Goal: Complete application form: Complete application form

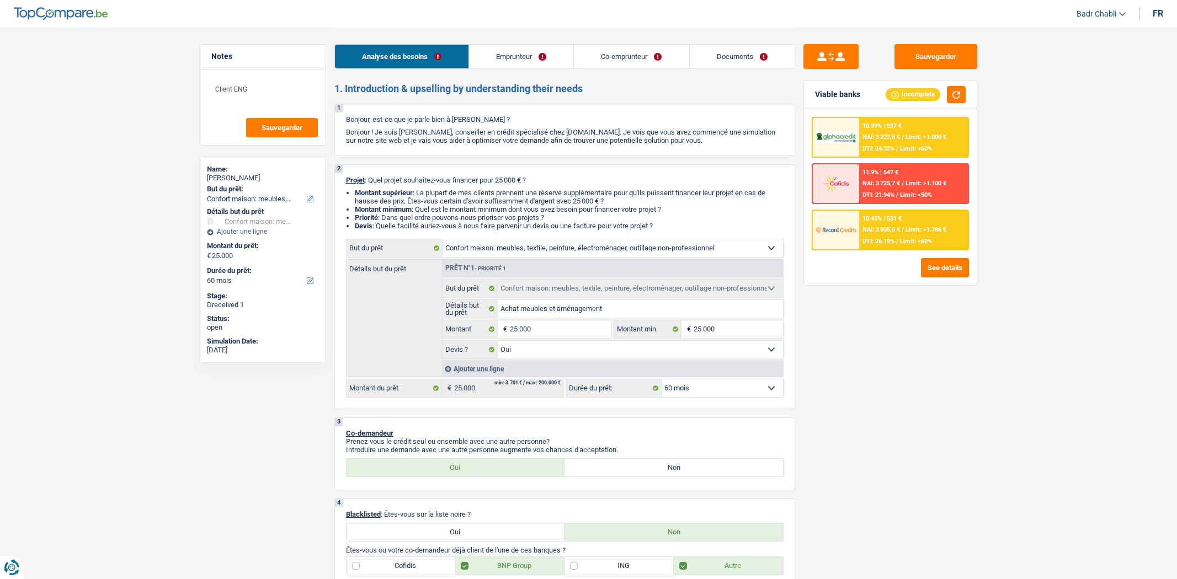
select select "household"
select select "60"
select select "household"
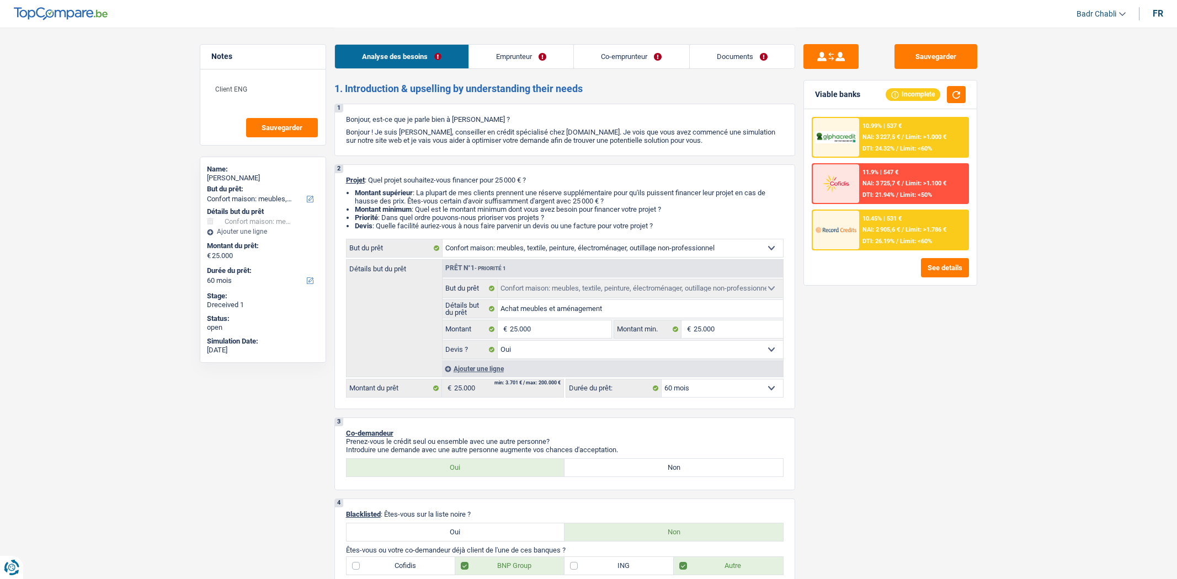
select select "yes"
select select "60"
select select "independent"
select select "privateEmployee"
select select "netSalary"
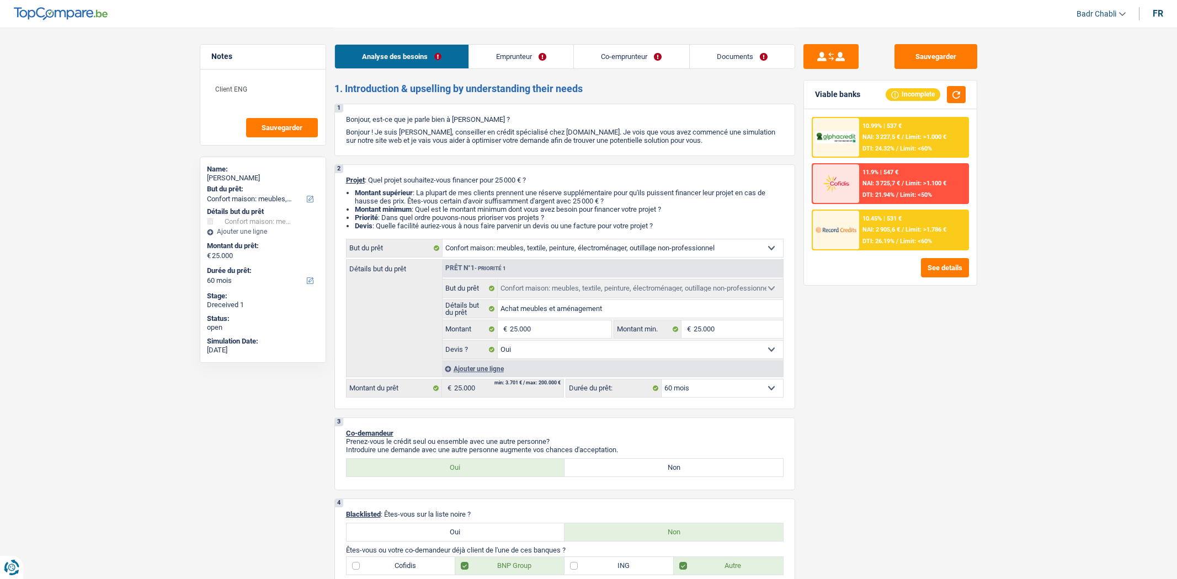
select select "familyAllowances"
select select "netSalary"
select select "familyAllowances"
select select "mealVouchers"
select select "rents"
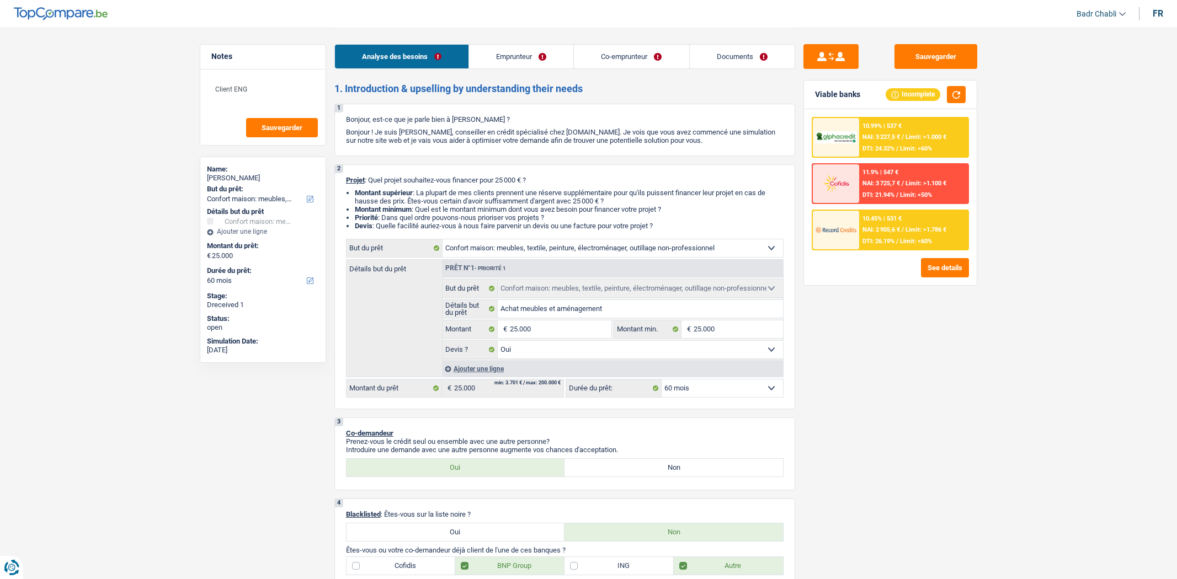
select select "household"
select select "yes"
select select "60"
select select "independent"
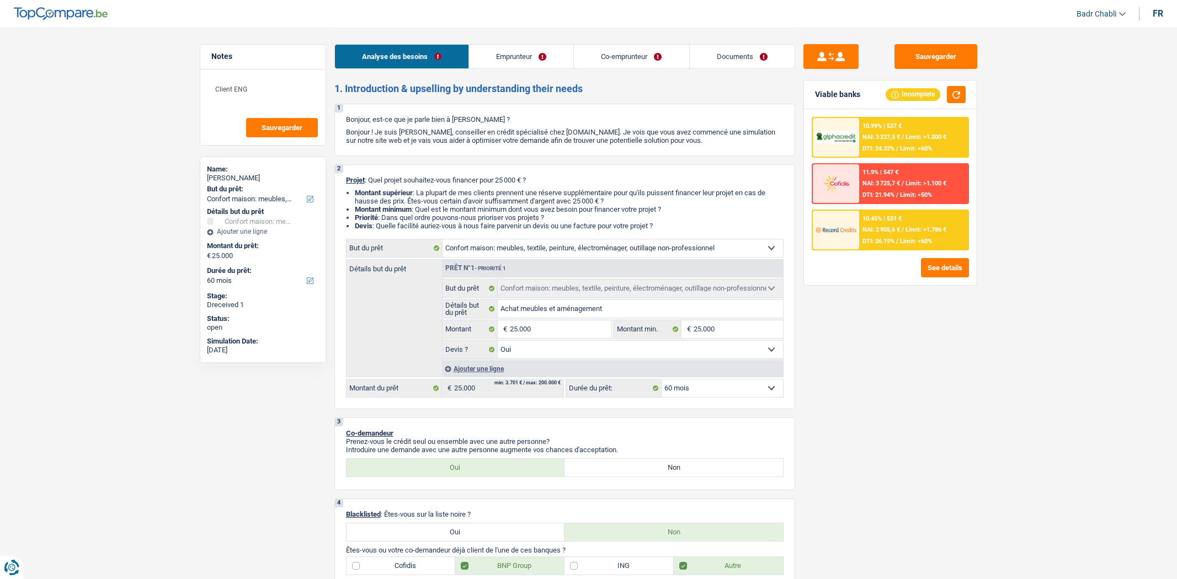
select select "netSalary"
select select "familyAllowances"
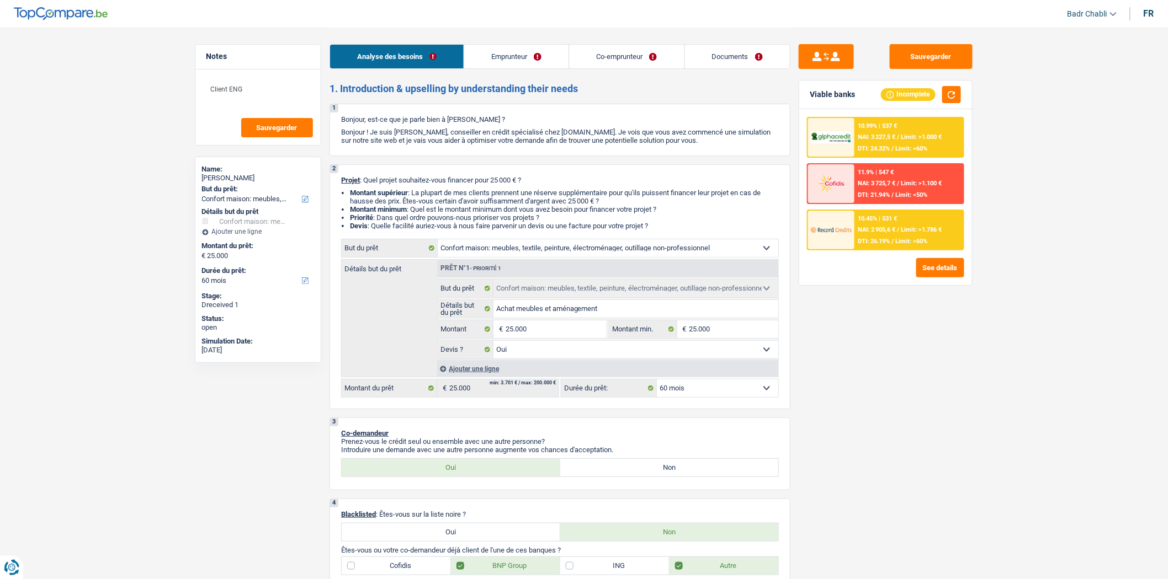
click at [522, 58] on link "Emprunteur" at bounding box center [516, 57] width 104 height 24
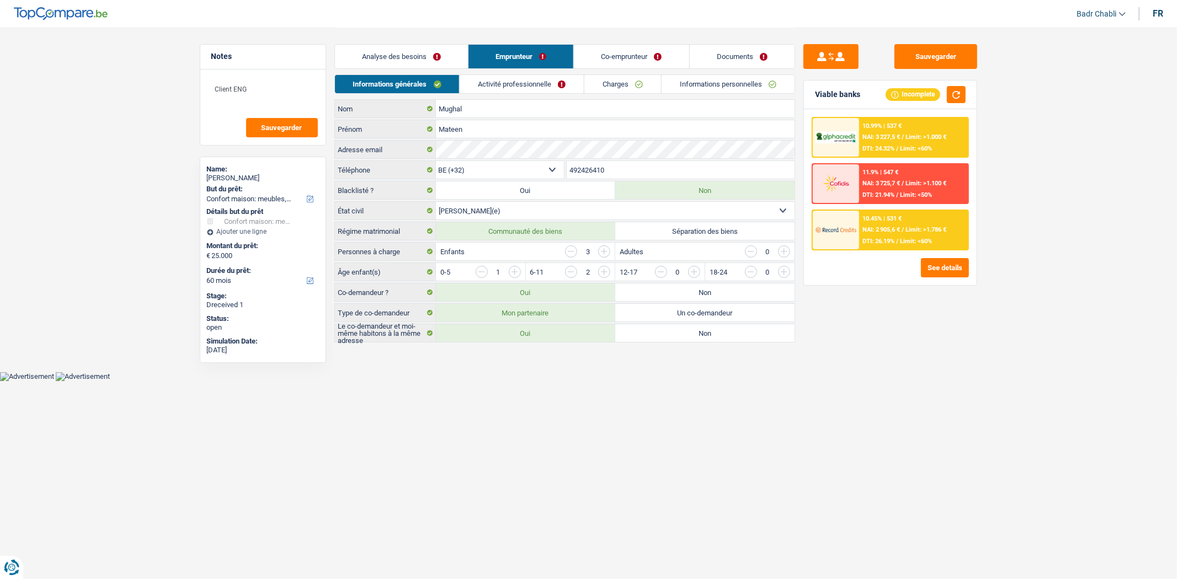
click at [533, 81] on link "Activité professionnelle" at bounding box center [522, 84] width 124 height 18
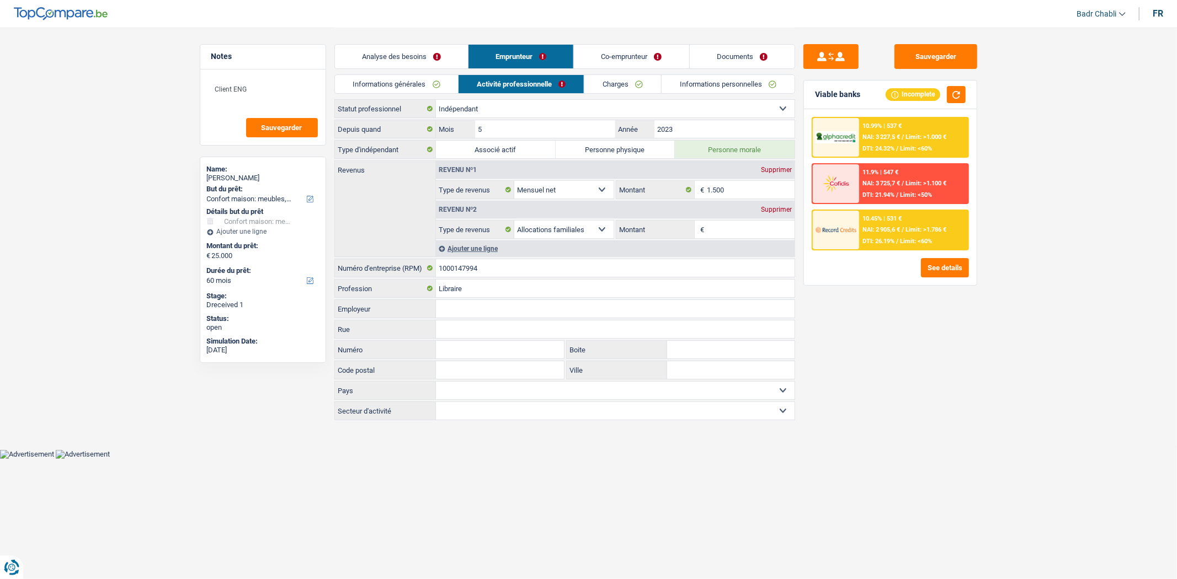
click at [639, 51] on link "Co-emprunteur" at bounding box center [631, 57] width 115 height 24
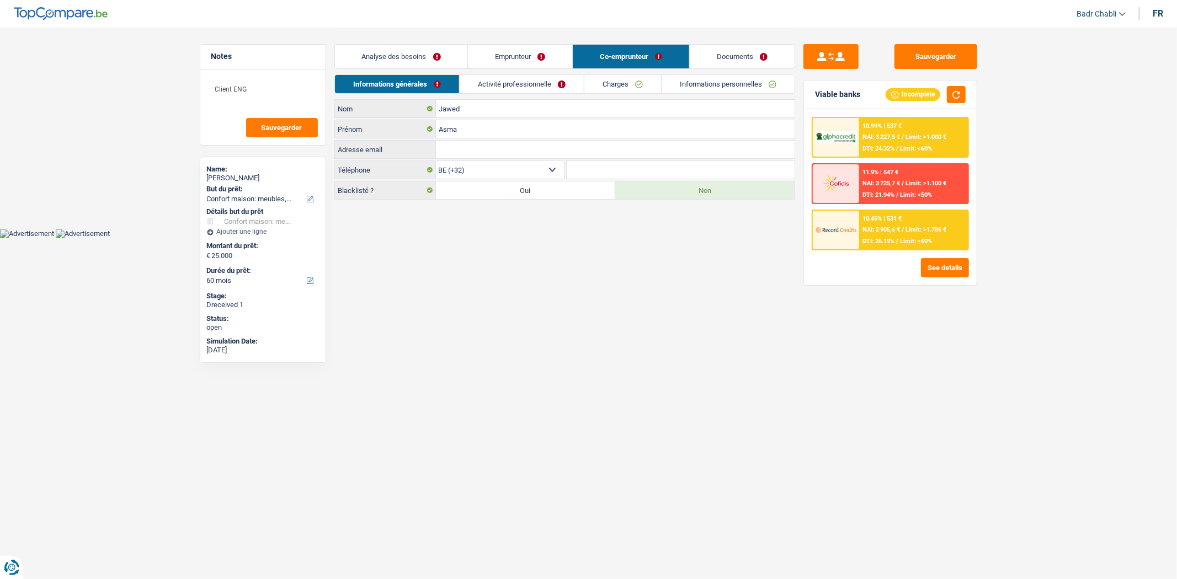
click at [563, 83] on link "Activité professionnelle" at bounding box center [522, 84] width 124 height 18
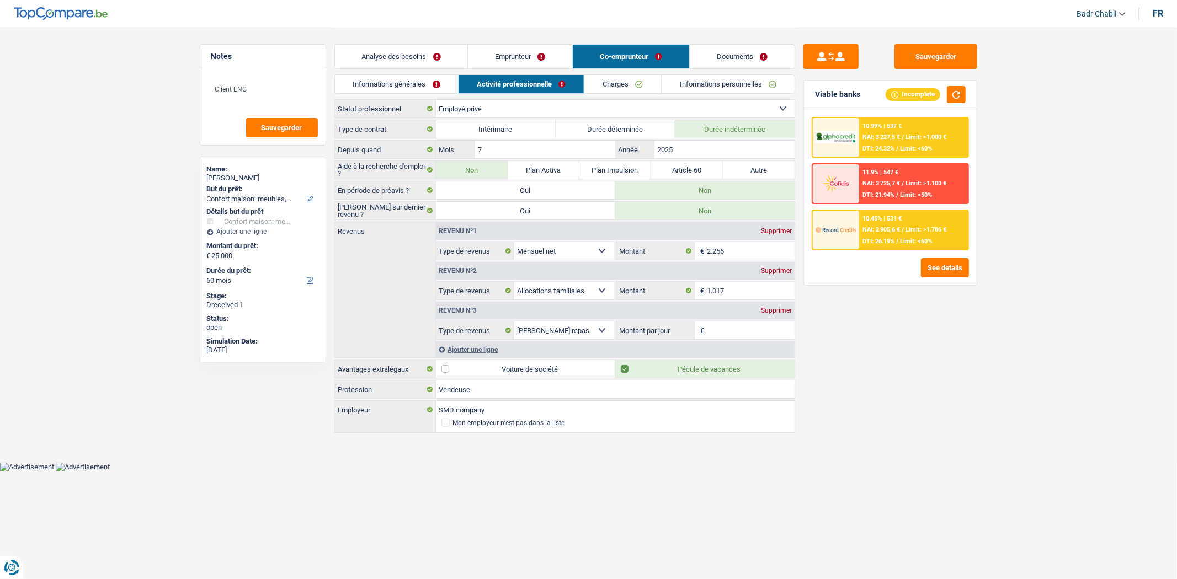
click at [530, 61] on link "Emprunteur" at bounding box center [520, 57] width 104 height 24
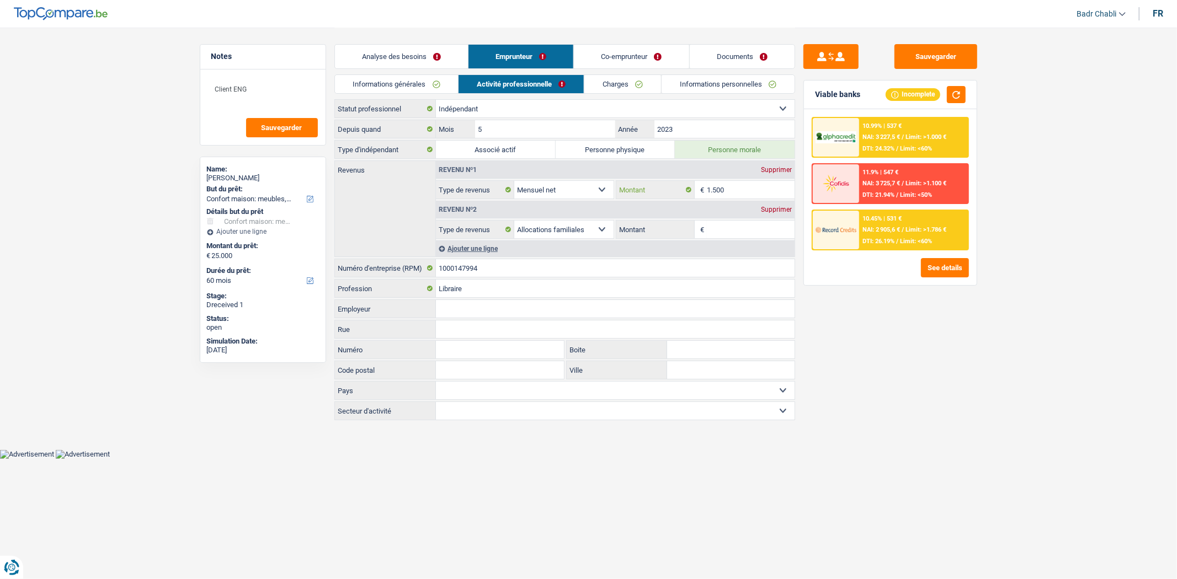
click at [725, 190] on input "1.500" at bounding box center [751, 190] width 88 height 18
type input "2"
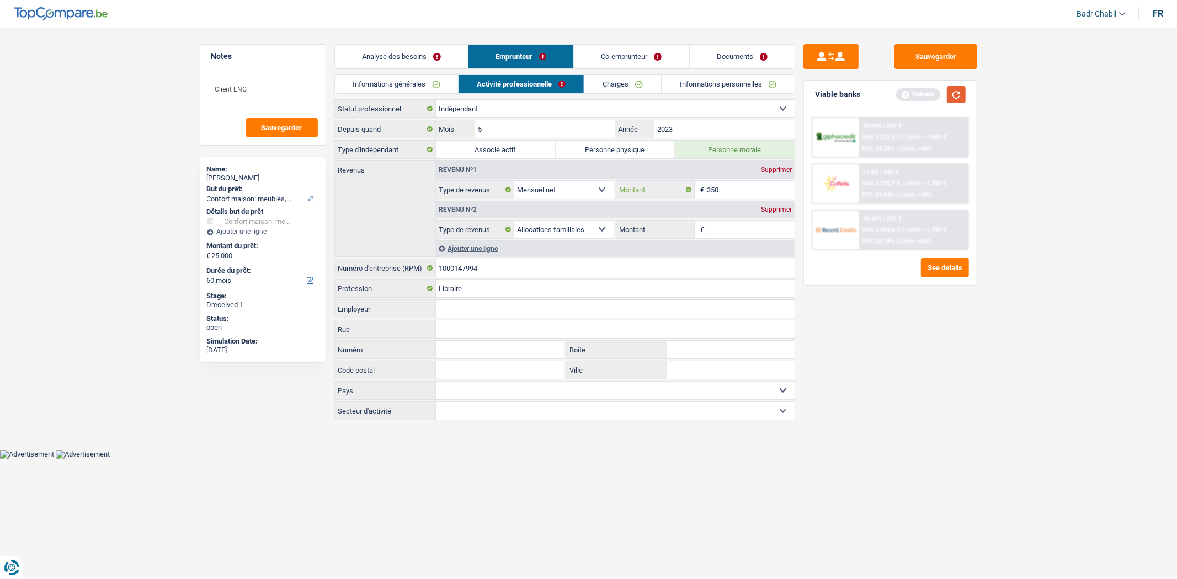
type input "350"
click at [950, 97] on button "button" at bounding box center [956, 94] width 19 height 17
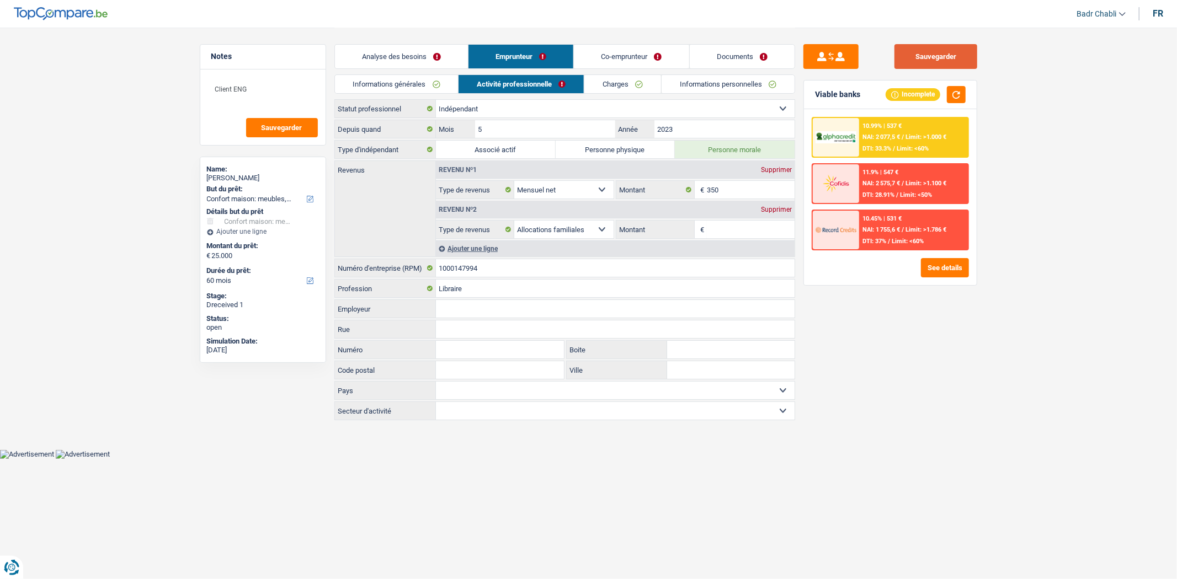
click at [938, 56] on button "Sauvegarder" at bounding box center [936, 56] width 83 height 25
click at [934, 69] on div "Sauvegarder Viable banks Incomplete 10.99% | 537 € NAI: 2 077,5 € / Limit: >1.0…" at bounding box center [890, 303] width 190 height 518
click at [936, 62] on button "Sauvegarder" at bounding box center [936, 56] width 83 height 25
click at [930, 44] on button "Sauvegarder" at bounding box center [936, 56] width 83 height 25
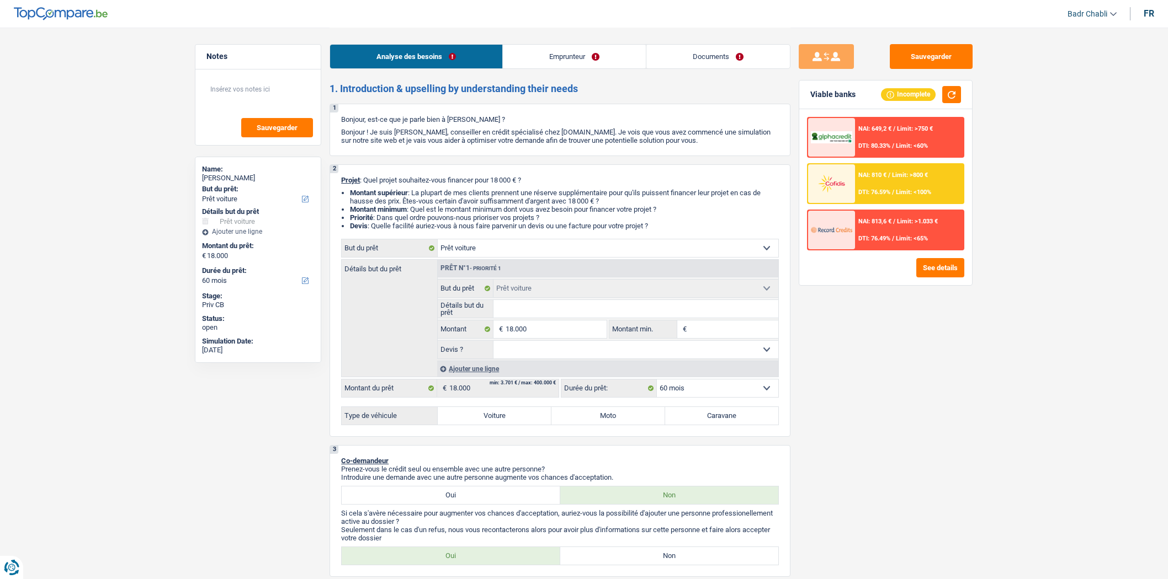
select select "car"
select select "60"
select select "car"
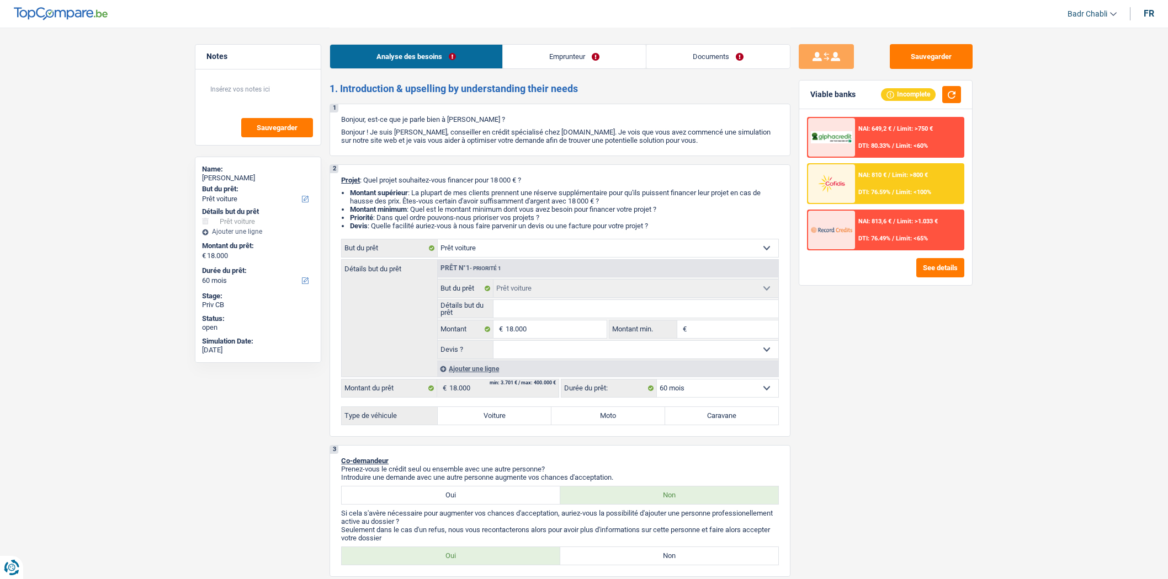
select select "60"
select select "privateEmployee"
select select "netSalary"
select select "mealVouchers"
select select "ownerWithMortgage"
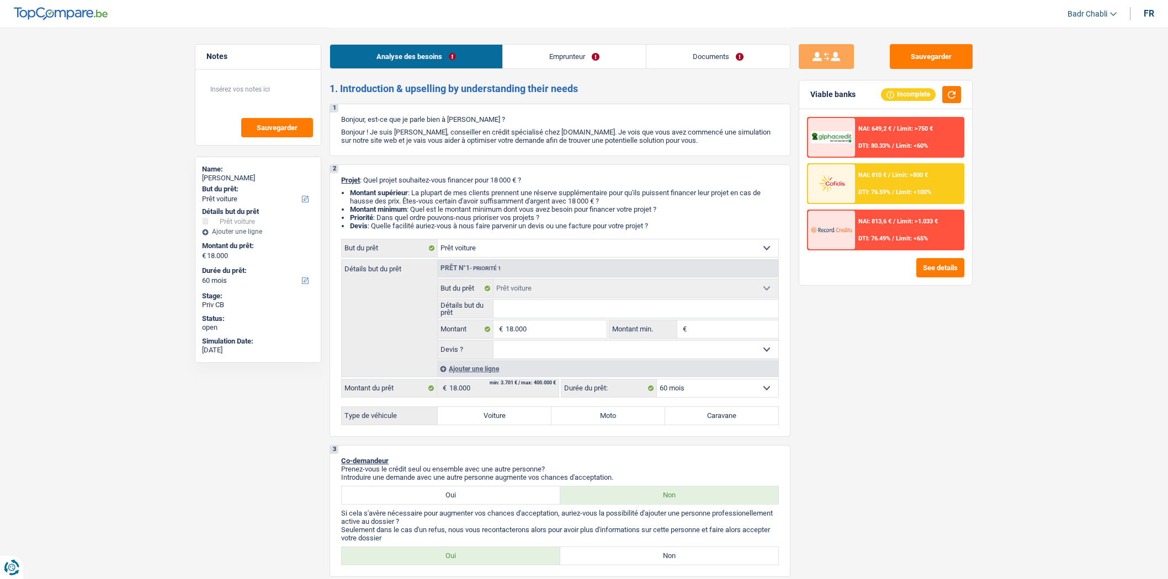
select select "mortgage"
select select "240"
select select "renovationLoan"
select select "120"
select select "cardOrCredit"
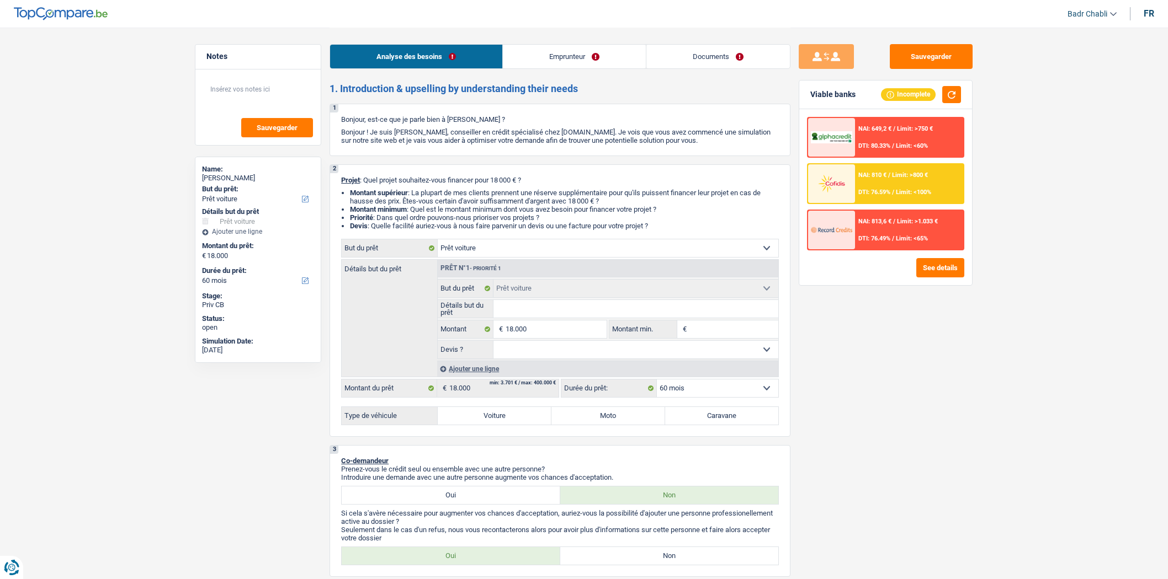
select select "car"
select select "60"
click at [706, 50] on link "Documents" at bounding box center [717, 57] width 143 height 24
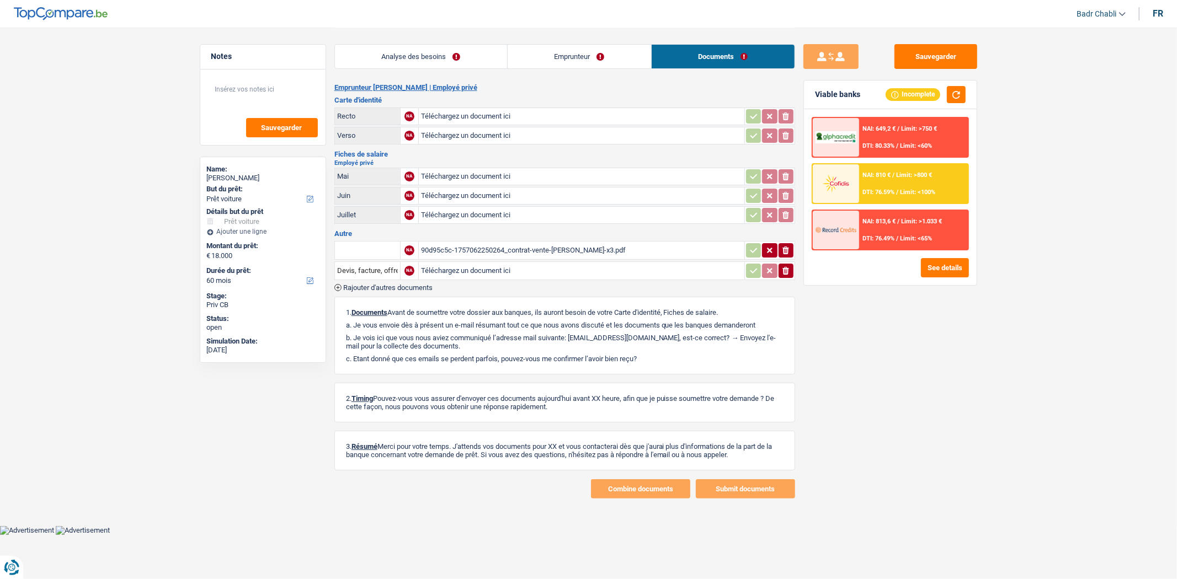
click at [530, 247] on div "90d95c5c-1757062250264_contrat-vente-mbayoko-x3.pdf" at bounding box center [581, 250] width 321 height 17
click at [421, 56] on link "Analyse des besoins" at bounding box center [421, 57] width 172 height 24
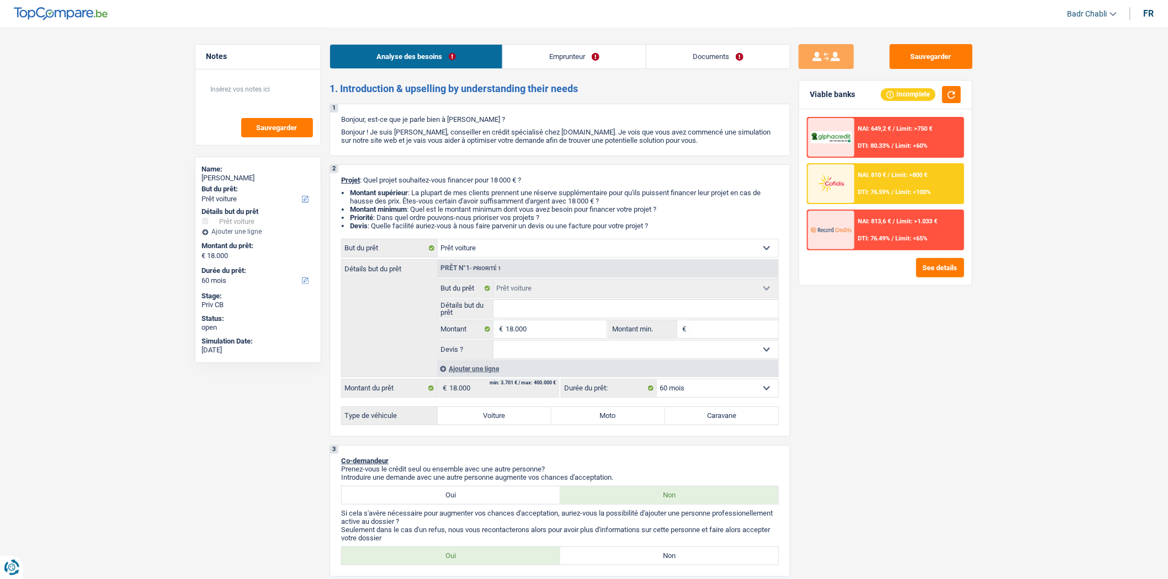
click at [528, 307] on input "Détails but du prêt" at bounding box center [635, 309] width 285 height 18
type input "B"
type input "BM"
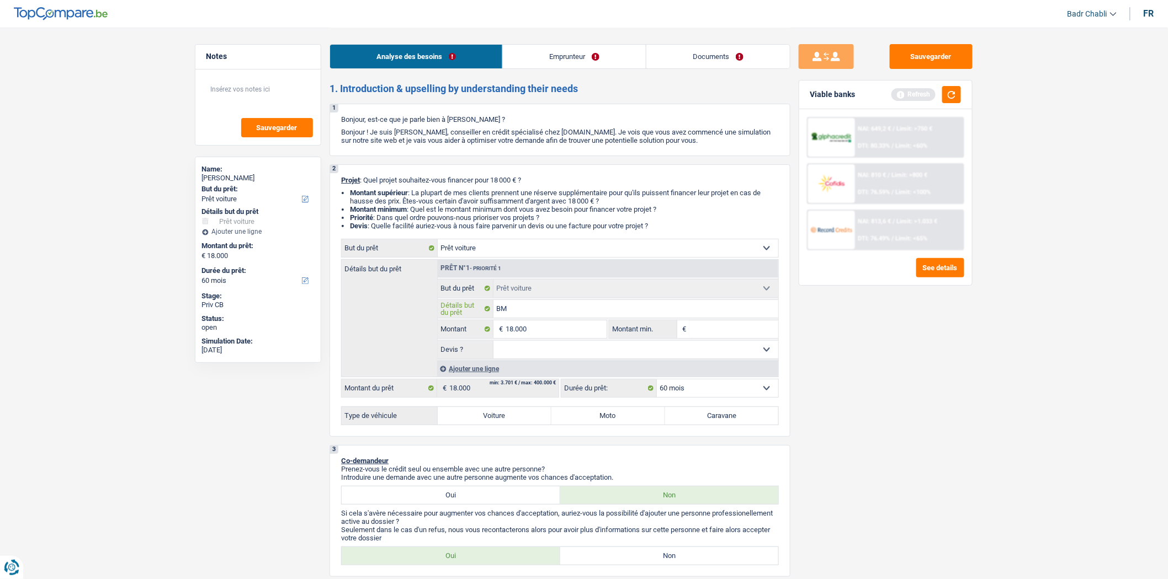
type input "BMW"
type input "BMW X"
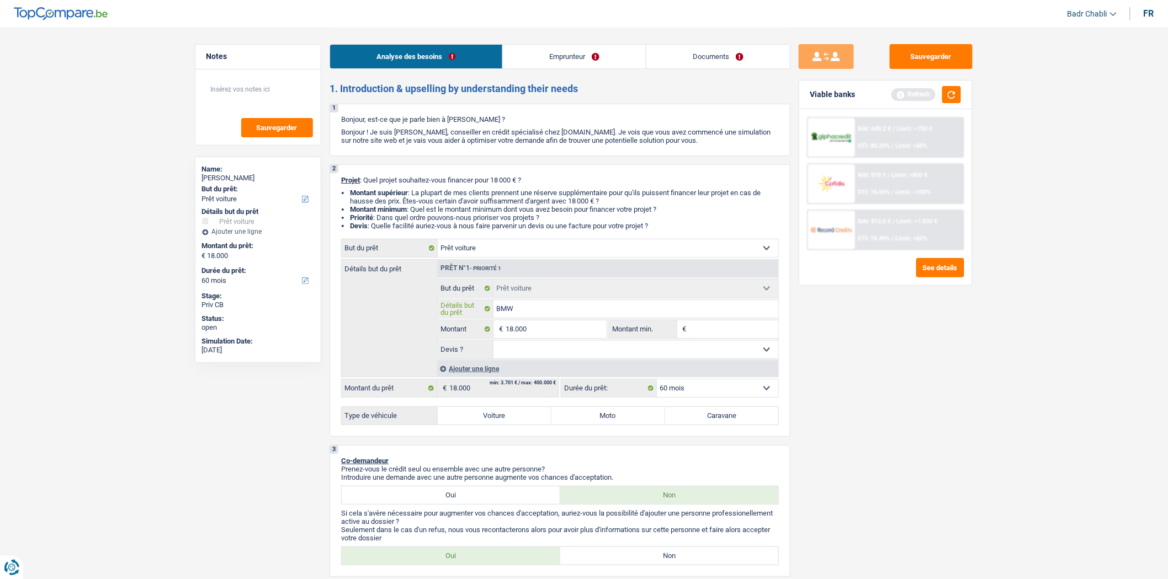
type input "BMW X"
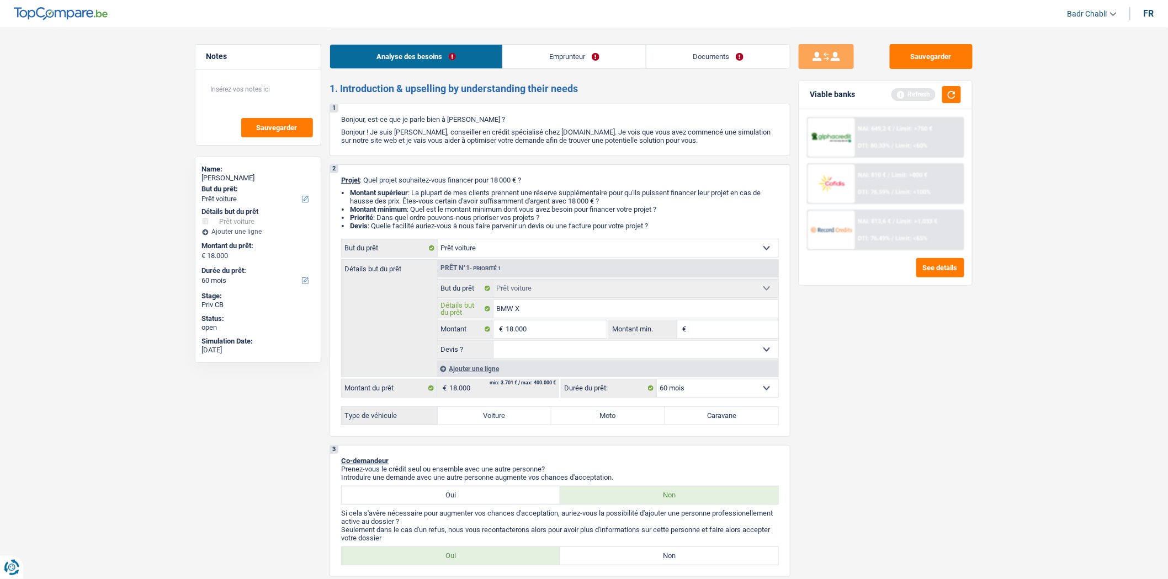
type input "BMW X3"
type input "BMW X3 2"
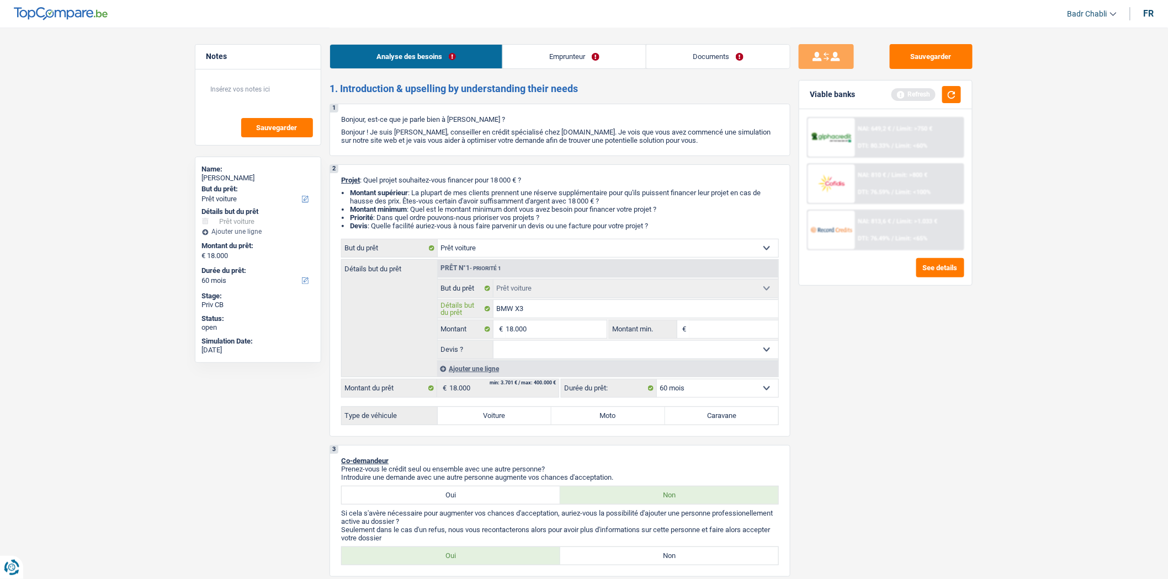
type input "BMW X3 2"
type input "BMW X3 20"
type input "BMW X3 202"
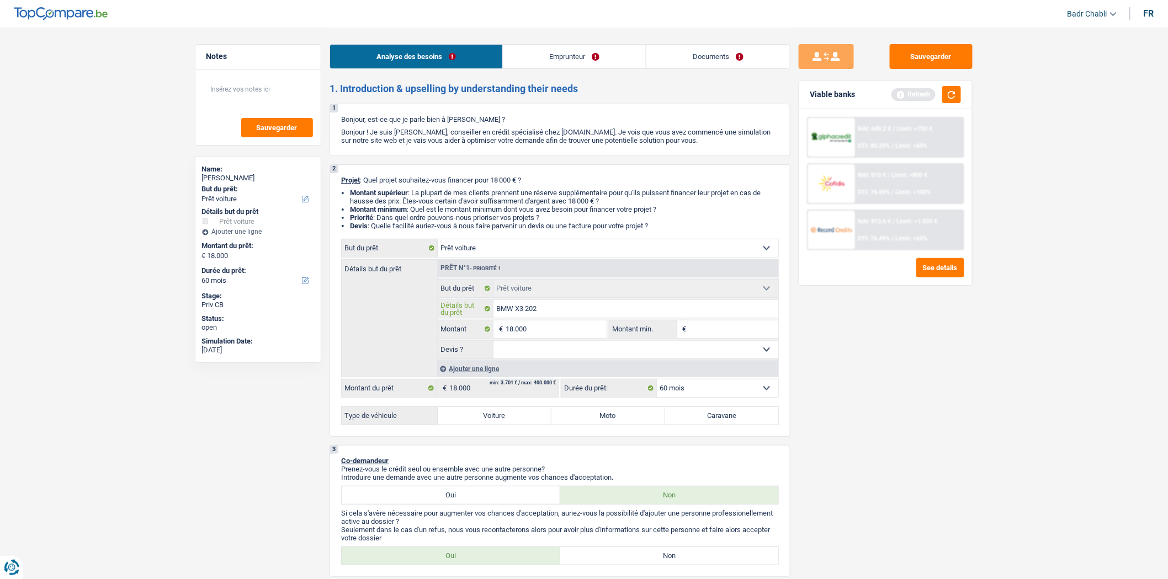
type input "BMW X3 2020"
click at [533, 350] on select "Oui Non Non répondu Sélectionner une option" at bounding box center [635, 350] width 285 height 18
select select "yes"
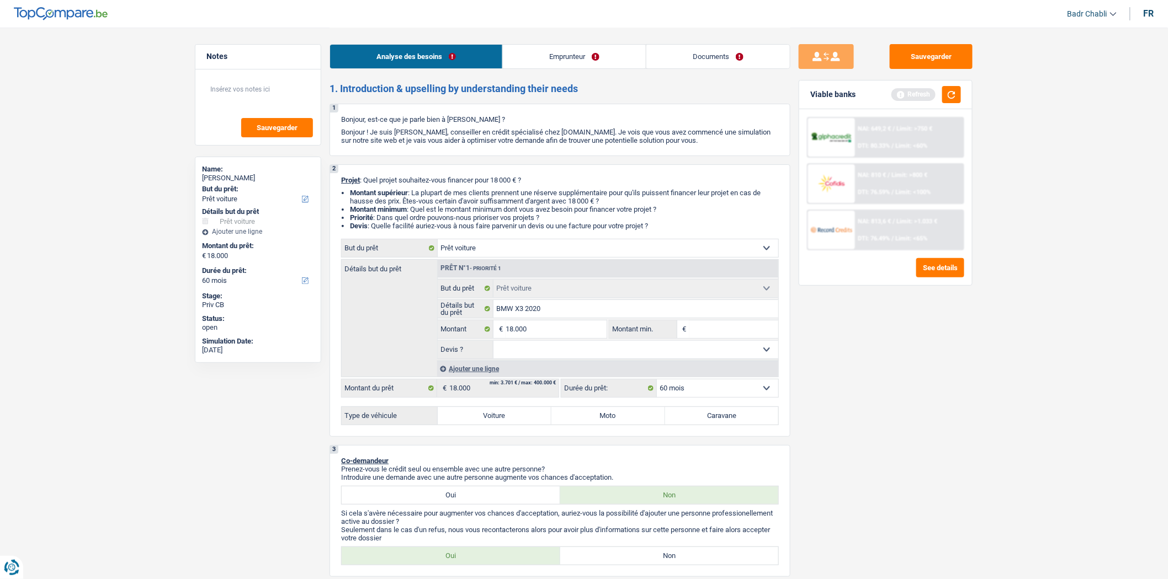
click at [493, 344] on select "Oui Non Non répondu Sélectionner une option" at bounding box center [635, 350] width 285 height 18
select select "yes"
click at [503, 422] on label "Voiture" at bounding box center [495, 416] width 114 height 18
click at [503, 422] on input "Voiture" at bounding box center [495, 416] width 114 height 18
radio input "true"
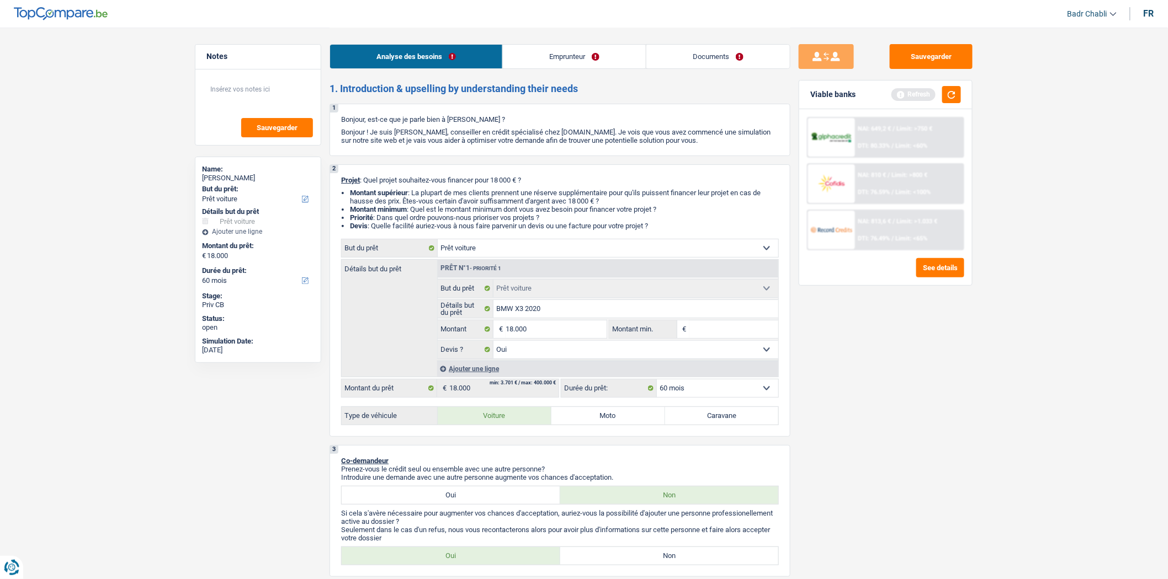
radio input "true"
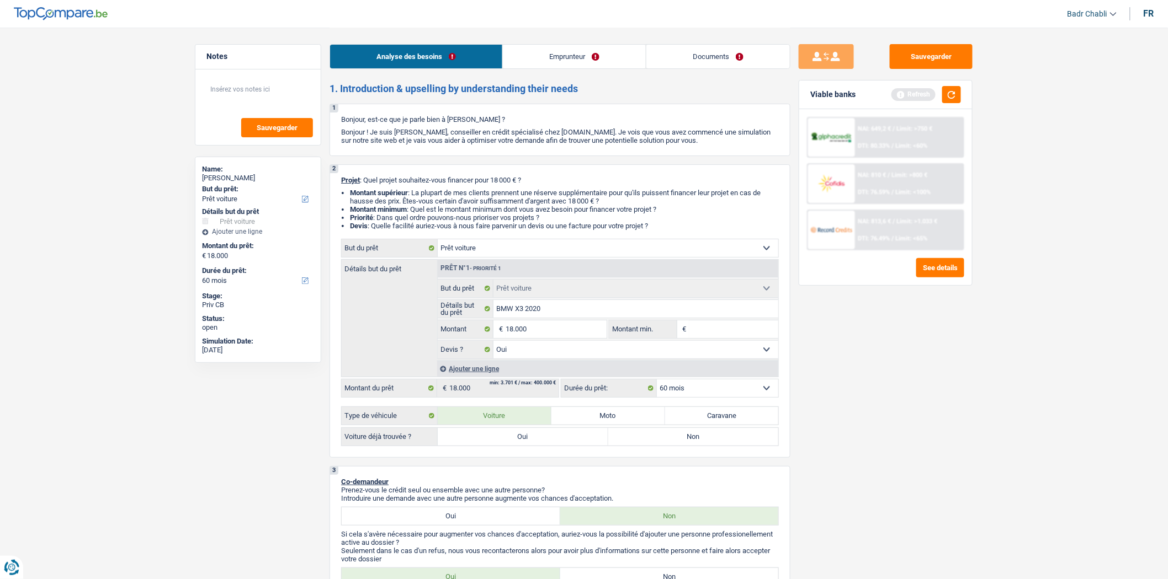
click at [503, 437] on label "Oui" at bounding box center [523, 437] width 171 height 18
click at [503, 437] on input "Oui" at bounding box center [523, 437] width 171 height 18
radio input "true"
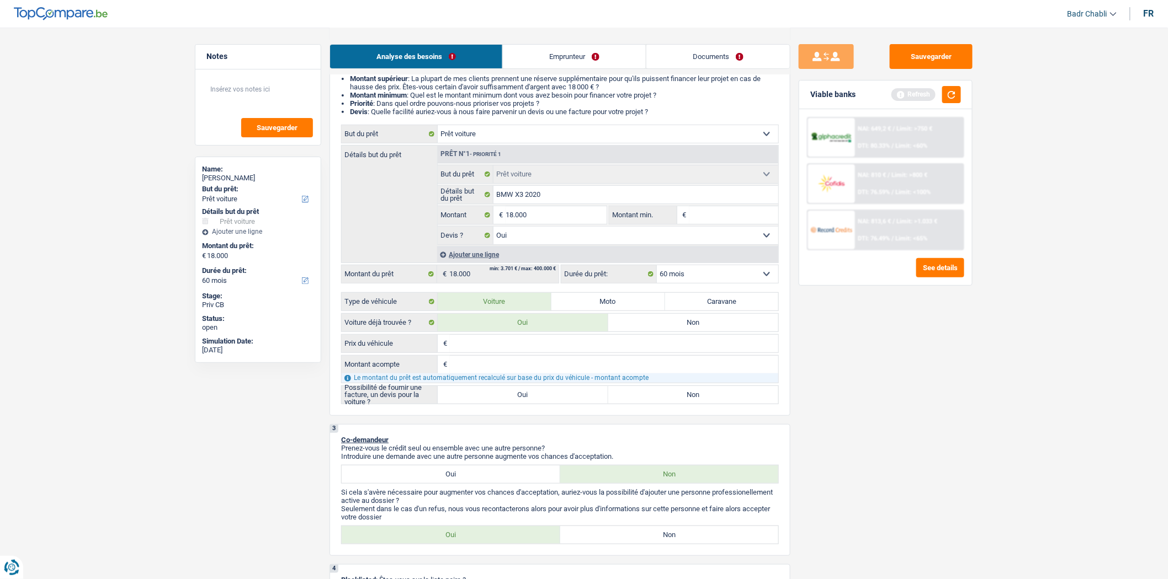
scroll to position [245, 0]
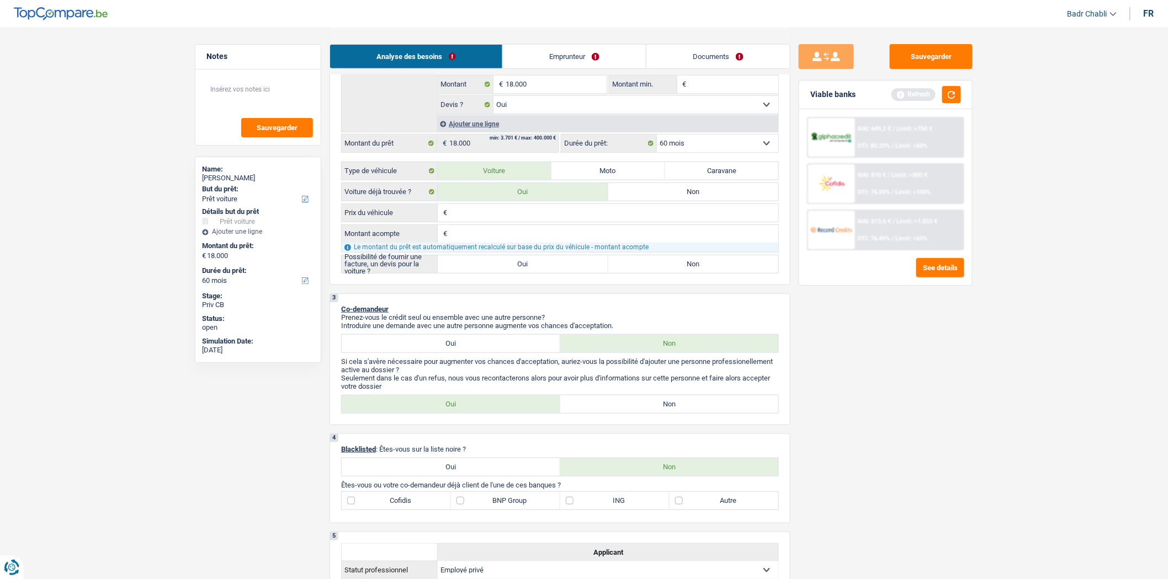
click at [517, 262] on label "Oui" at bounding box center [523, 265] width 171 height 18
click at [517, 262] on input "Oui" at bounding box center [523, 265] width 171 height 18
radio input "true"
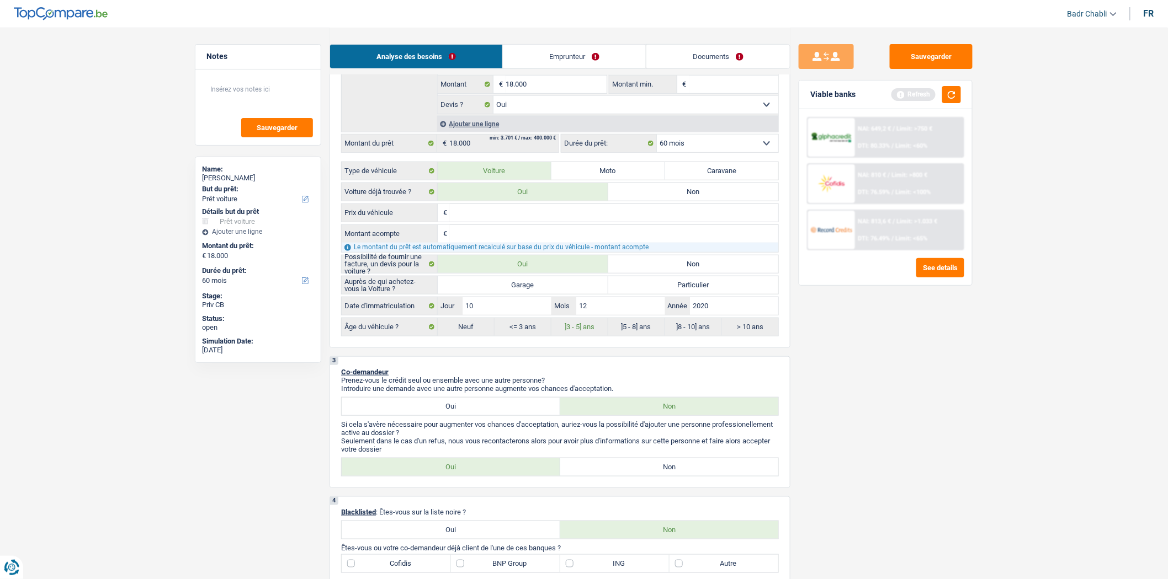
click at [515, 290] on label "Garage" at bounding box center [523, 285] width 171 height 18
click at [515, 290] on input "Garage" at bounding box center [523, 285] width 171 height 18
radio input "true"
click at [635, 464] on div "Oui Non Tous les champs sont obligatoires. Veuillez sélectionner une option" at bounding box center [560, 467] width 438 height 19
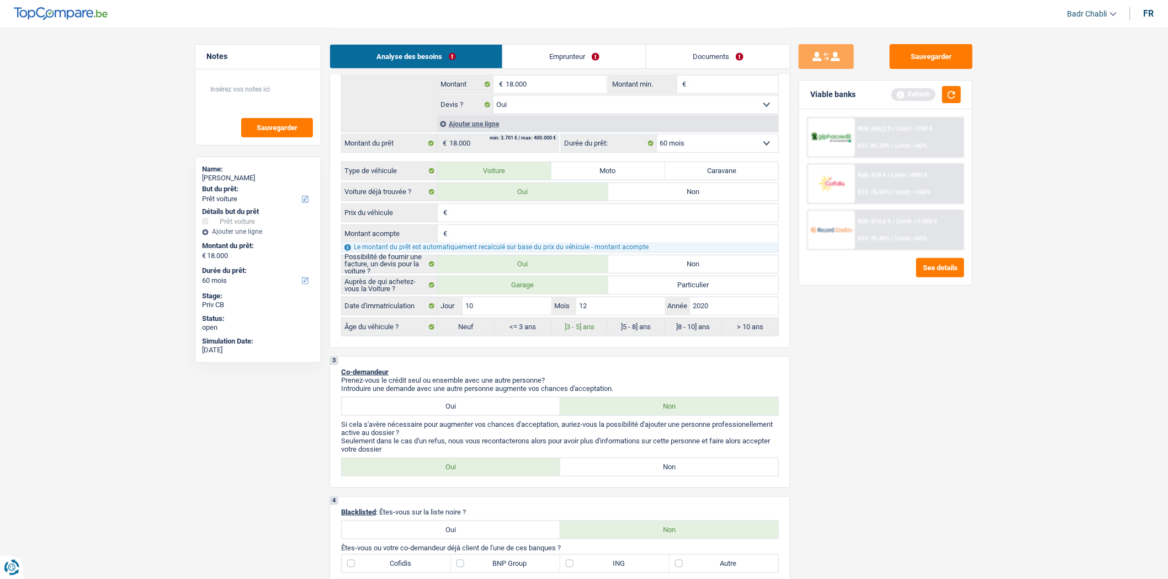
click at [636, 471] on label "Non" at bounding box center [669, 468] width 219 height 18
click at [636, 471] on input "Non" at bounding box center [669, 468] width 219 height 18
radio input "true"
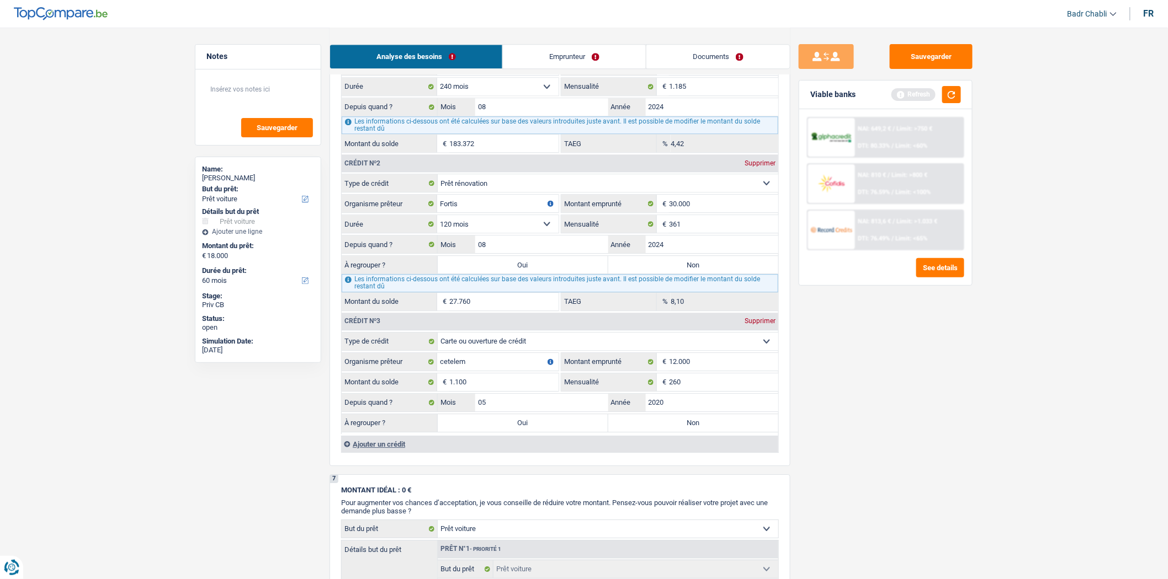
scroll to position [1165, 0]
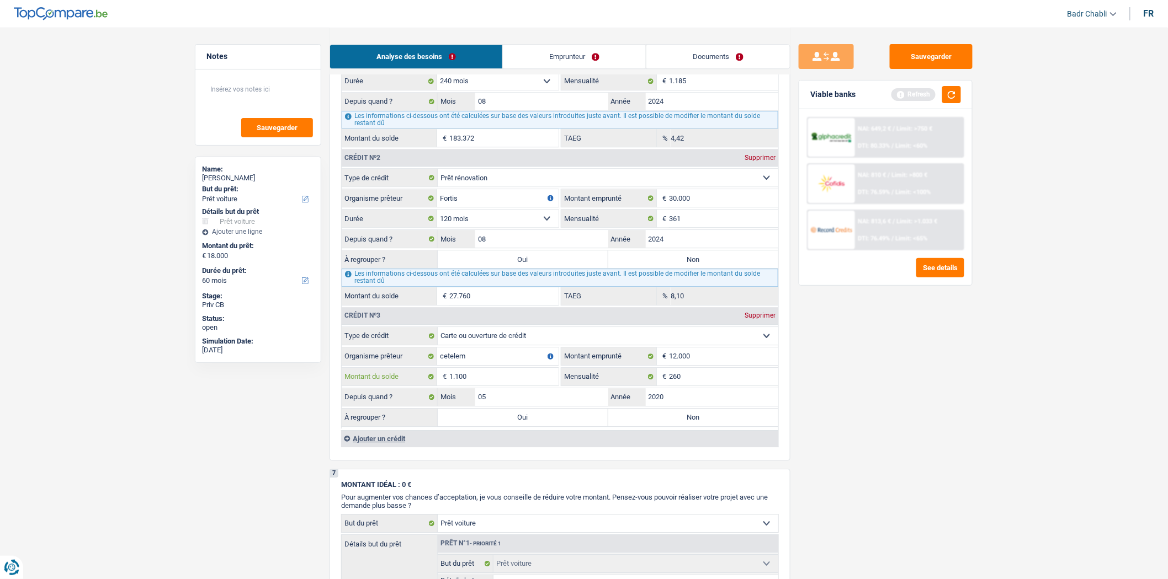
click at [485, 384] on input "1.100" at bounding box center [503, 377] width 109 height 18
type input "1"
click at [948, 89] on button "button" at bounding box center [951, 94] width 19 height 17
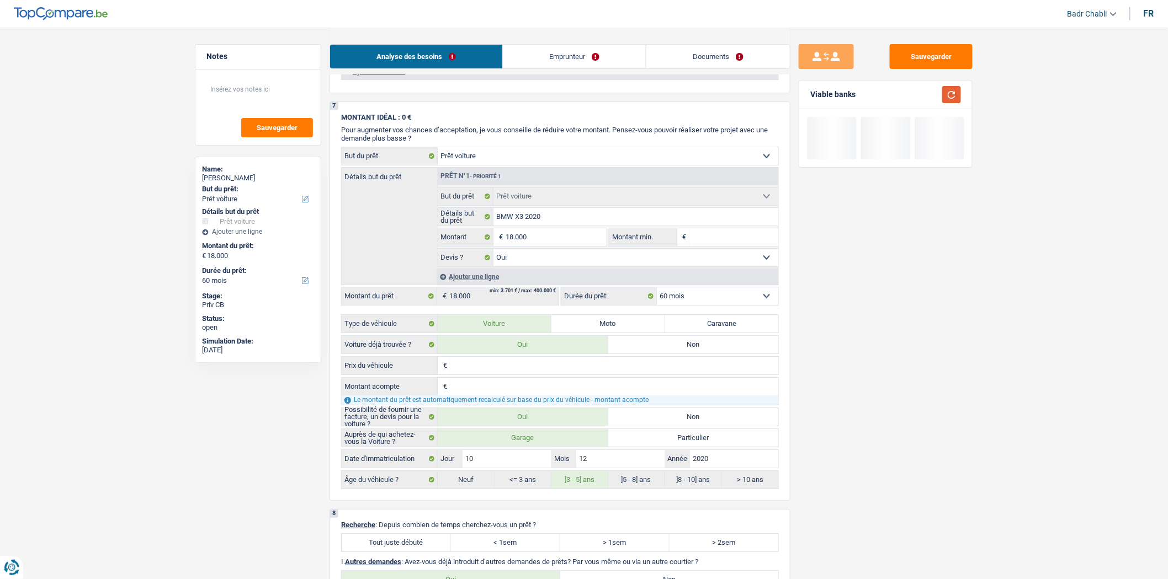
scroll to position [1778, 0]
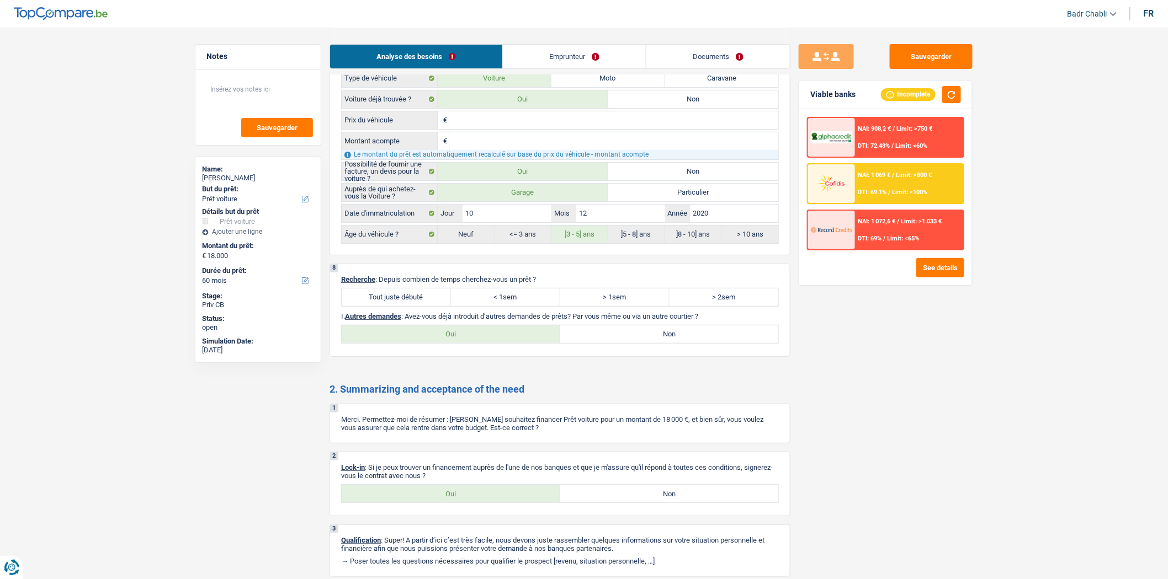
click at [418, 306] on label "Tout juste débuté" at bounding box center [396, 298] width 109 height 18
click at [418, 306] on input "Tout juste débuté" at bounding box center [396, 298] width 109 height 18
radio input "true"
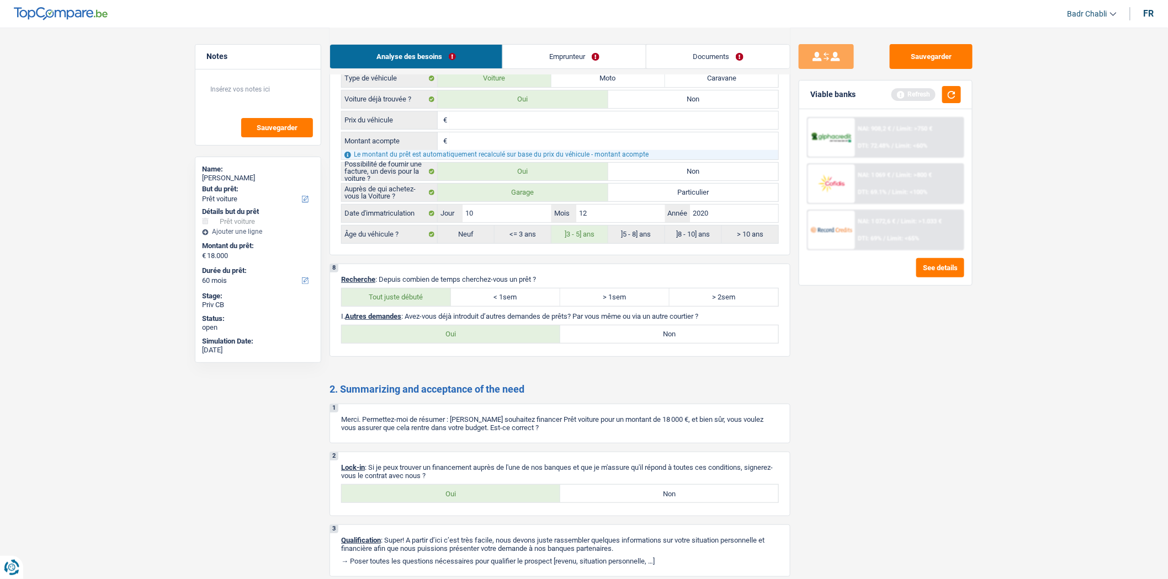
click at [621, 343] on label "Non" at bounding box center [669, 335] width 219 height 18
click at [621, 343] on input "Non" at bounding box center [669, 335] width 219 height 18
radio input "true"
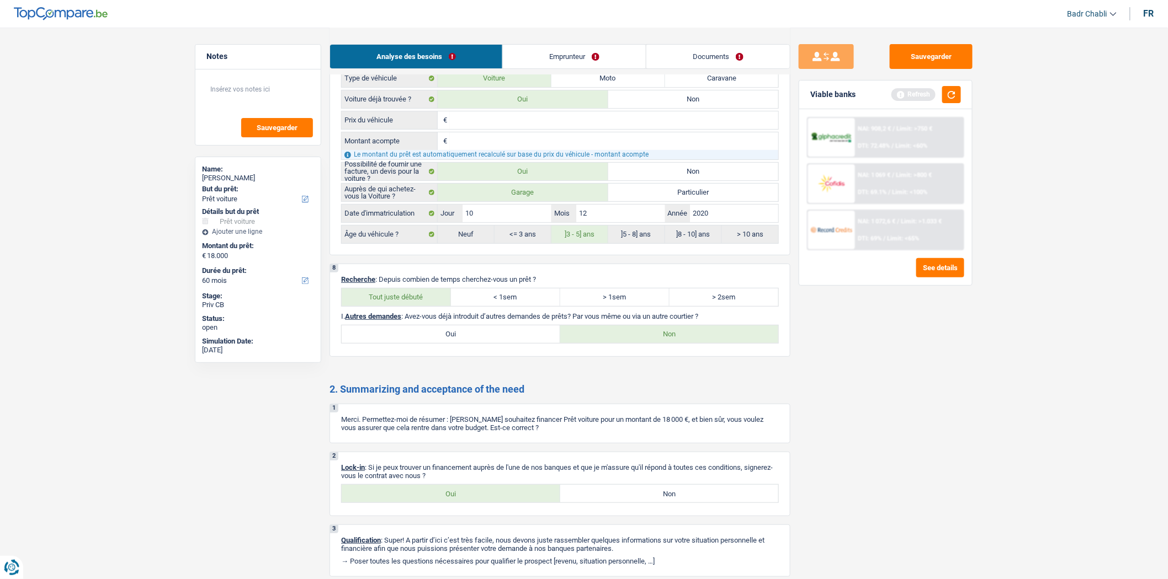
click at [453, 503] on label "Oui" at bounding box center [451, 494] width 219 height 18
click at [453, 503] on input "Oui" at bounding box center [451, 494] width 219 height 18
radio input "true"
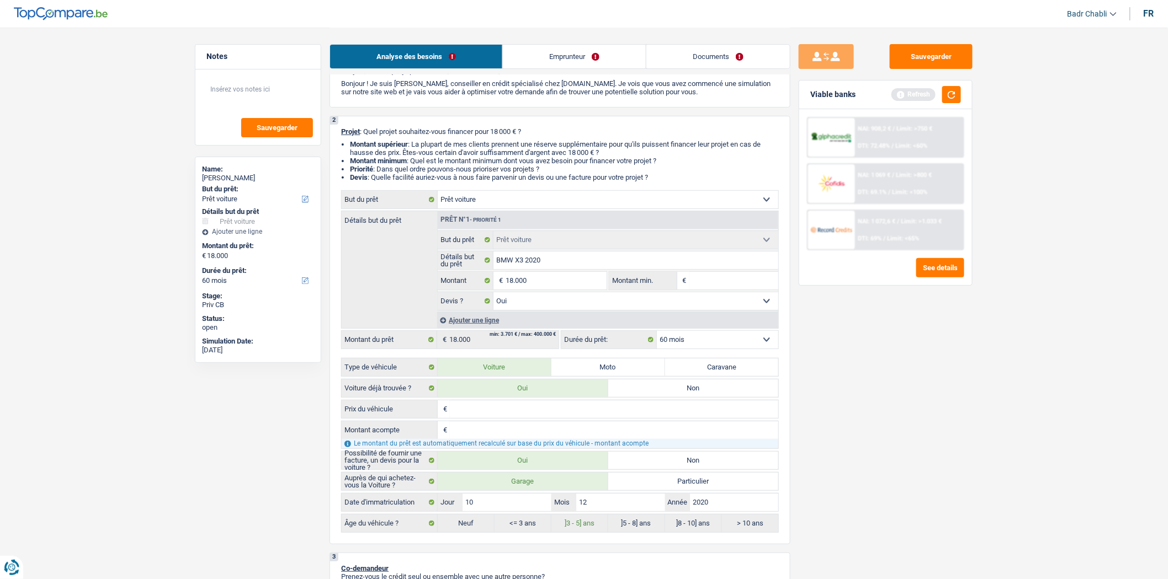
scroll to position [0, 0]
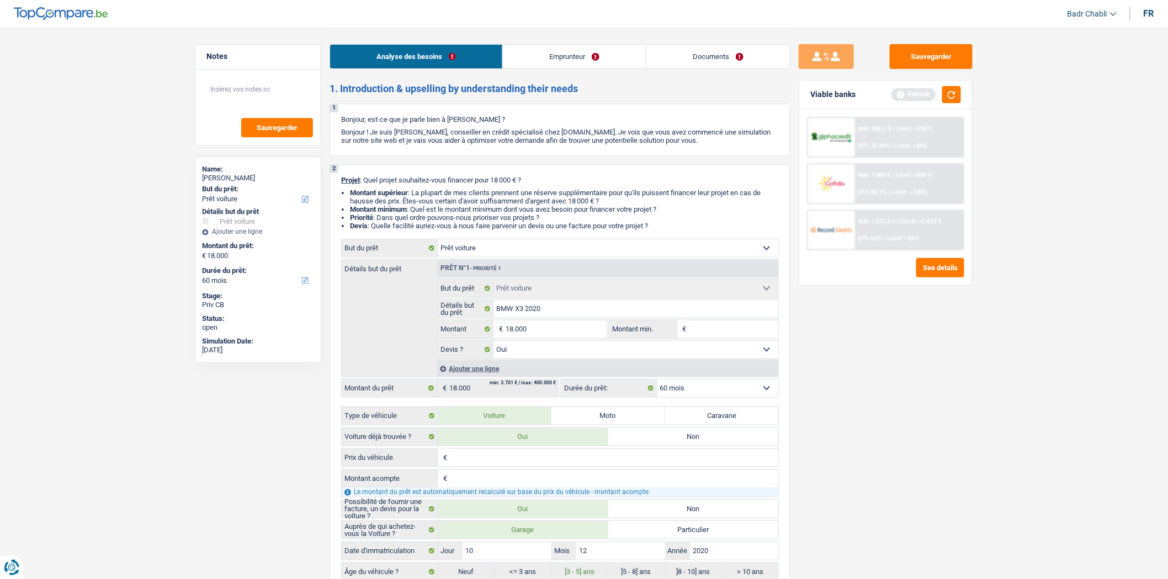
click at [559, 59] on link "Emprunteur" at bounding box center [574, 57] width 143 height 24
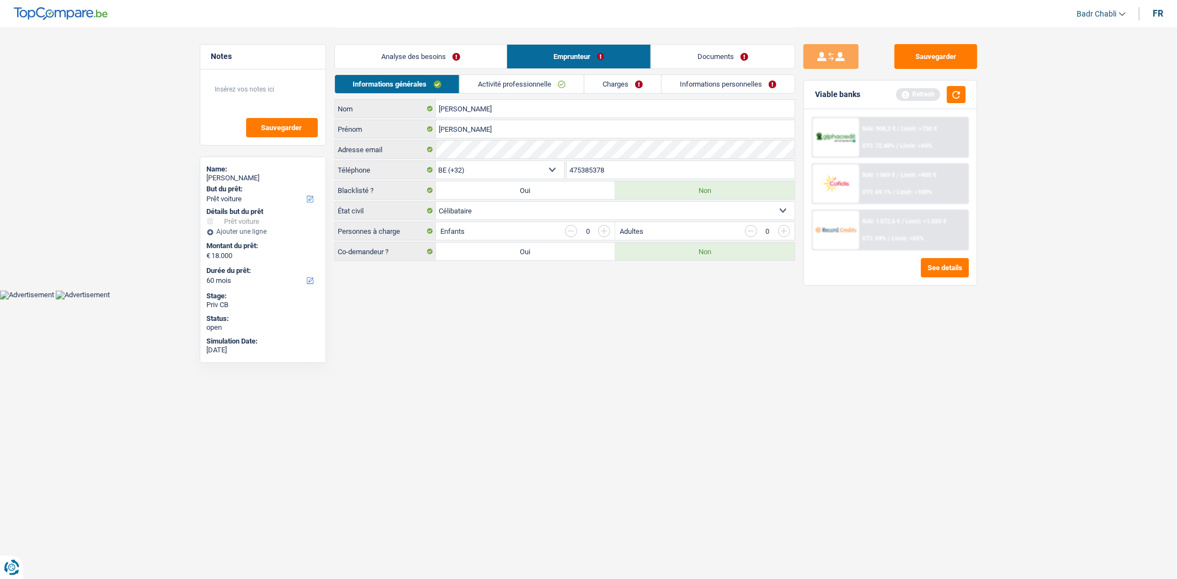
click at [606, 78] on link "Charges" at bounding box center [622, 84] width 77 height 18
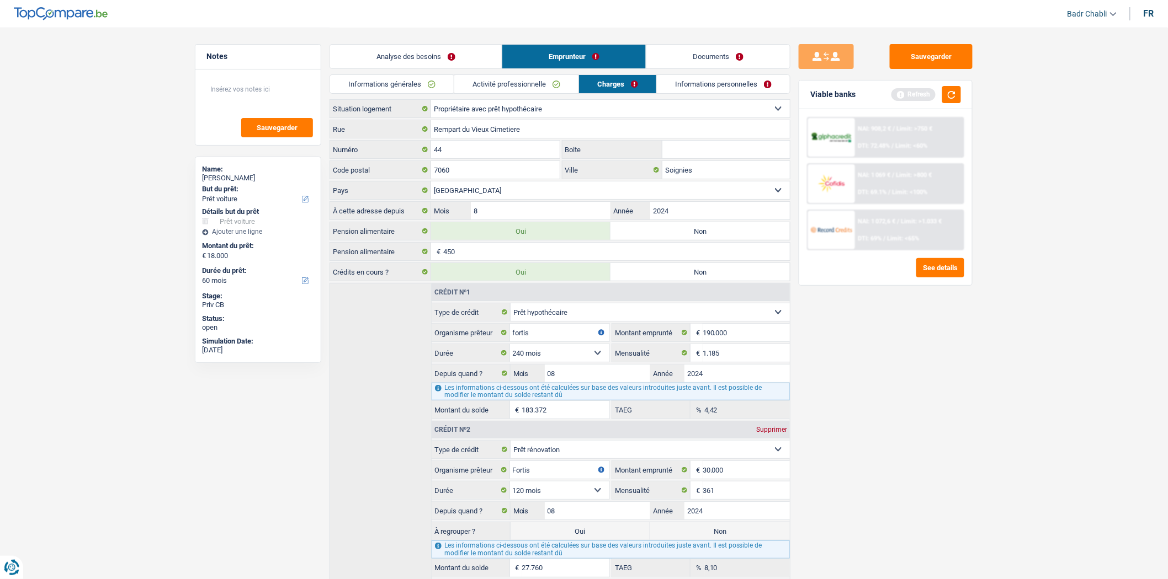
click at [557, 79] on link "Activité professionnelle" at bounding box center [516, 84] width 124 height 18
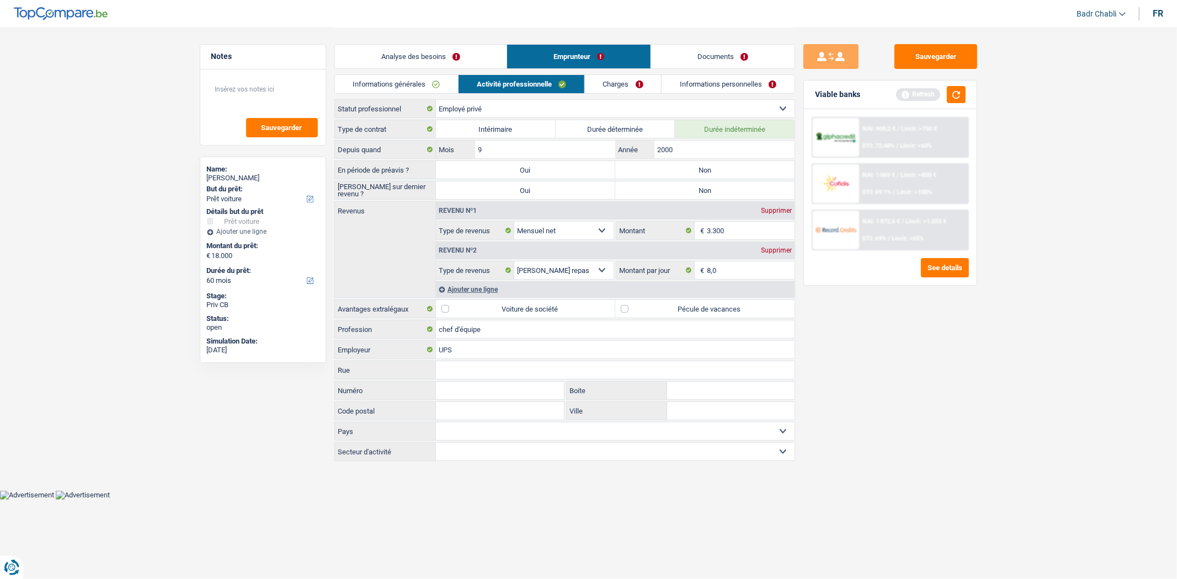
click at [461, 56] on link "Analyse des besoins" at bounding box center [421, 57] width 172 height 24
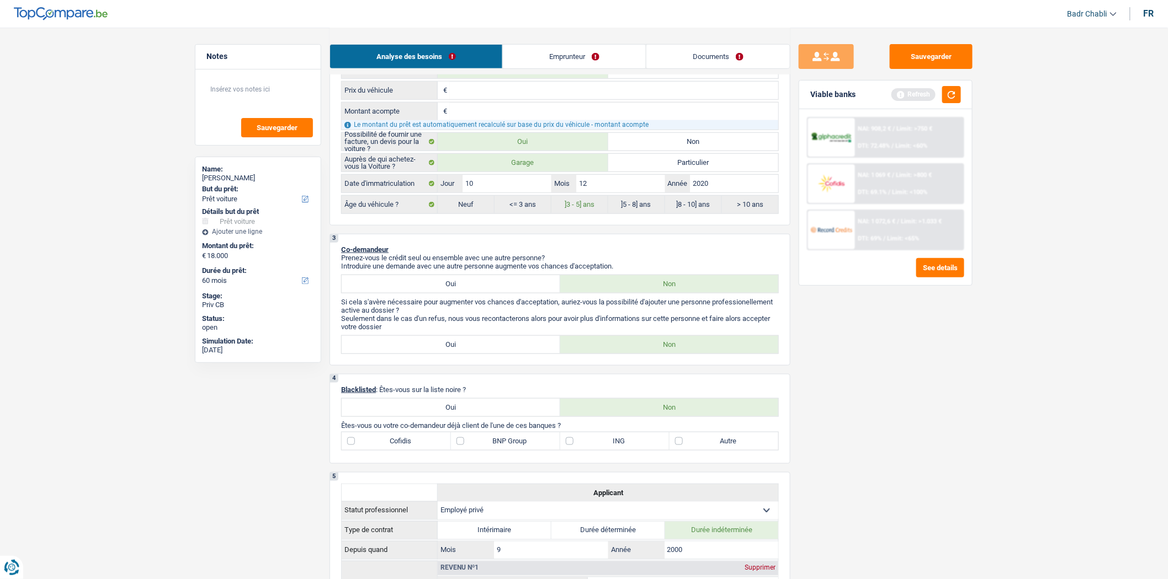
scroll to position [429, 0]
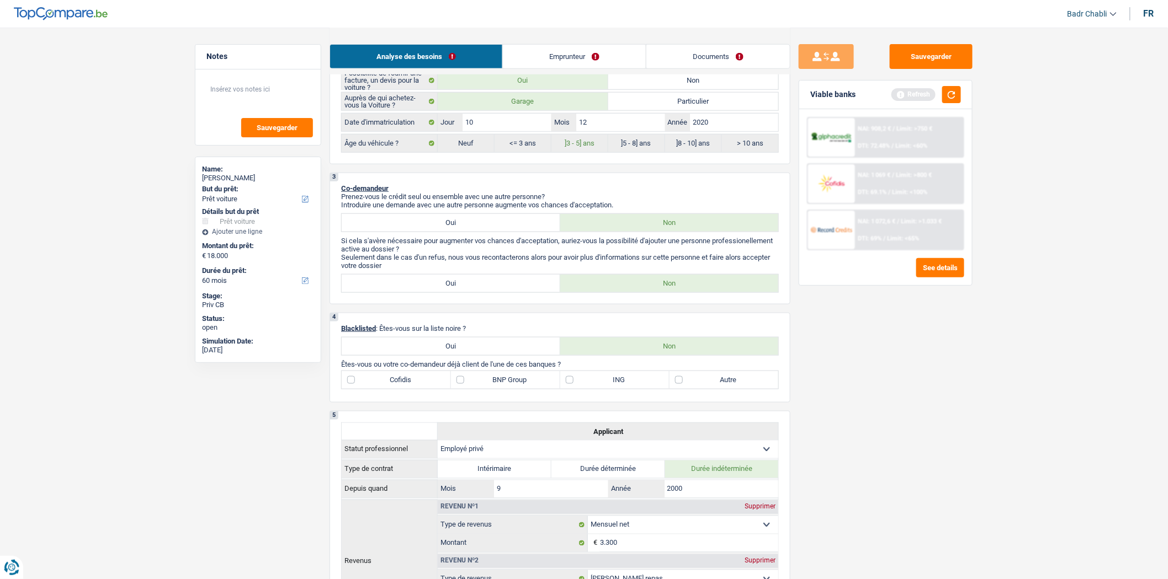
click at [829, 339] on div "Sauvegarder Viable banks Refresh NAI: 908,2 € / Limit: >750 € DTI: 72.48% / Lim…" at bounding box center [885, 303] width 190 height 518
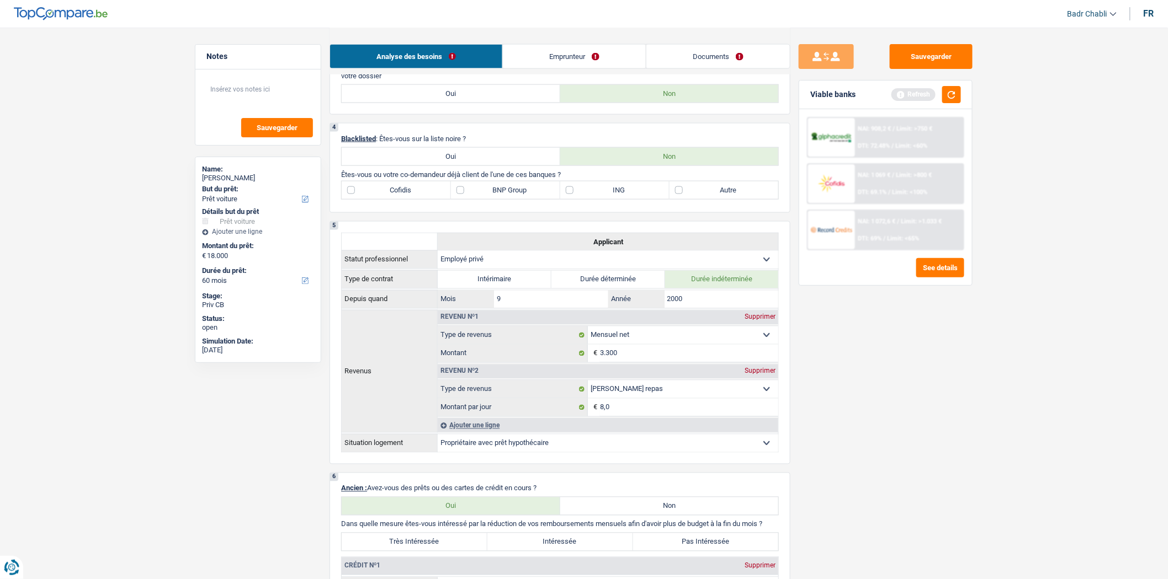
scroll to position [613, 0]
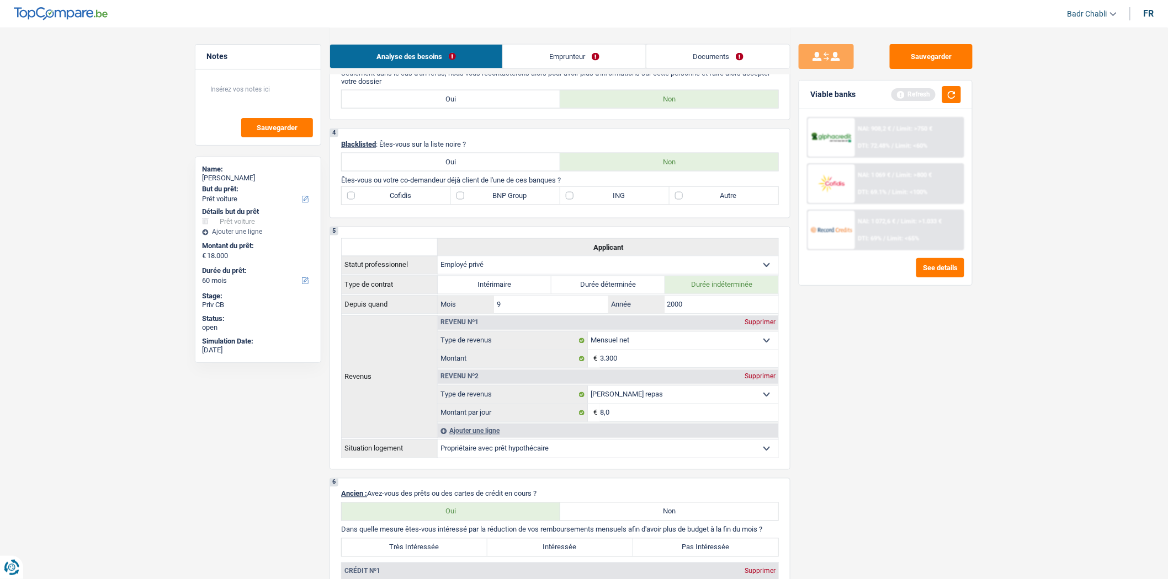
click at [457, 205] on label "BNP Group" at bounding box center [505, 196] width 109 height 18
click at [457, 205] on input "BNP Group" at bounding box center [505, 196] width 109 height 18
checkbox input "true"
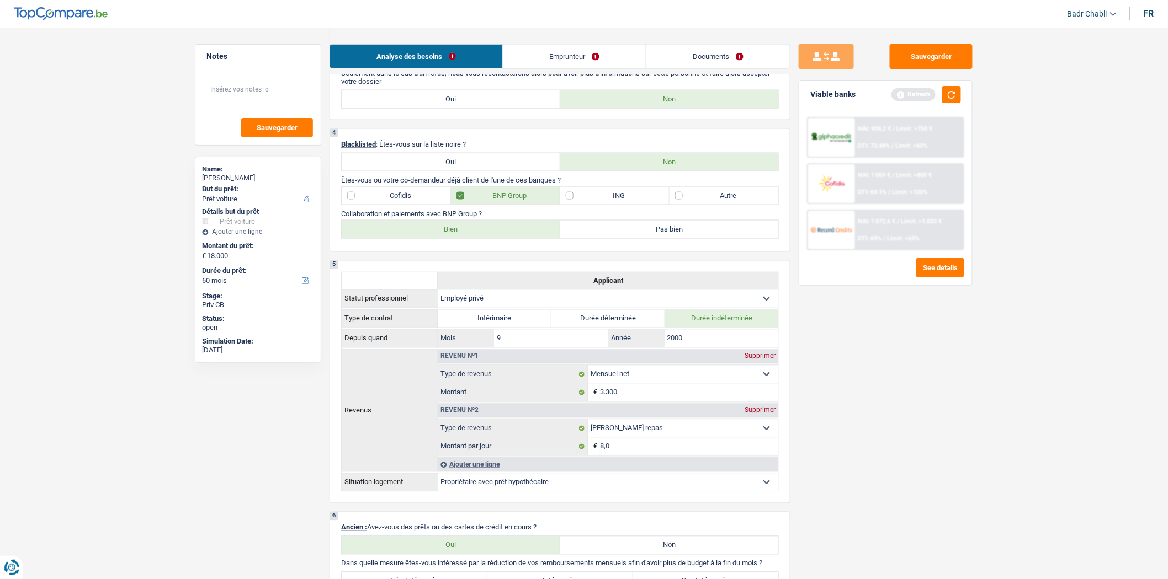
click at [453, 238] on label "Bien" at bounding box center [451, 230] width 219 height 18
click at [453, 238] on input "Bien" at bounding box center [451, 230] width 219 height 18
radio input "true"
click at [575, 202] on label "ING" at bounding box center [614, 196] width 109 height 18
click at [575, 202] on input "ING" at bounding box center [614, 196] width 109 height 18
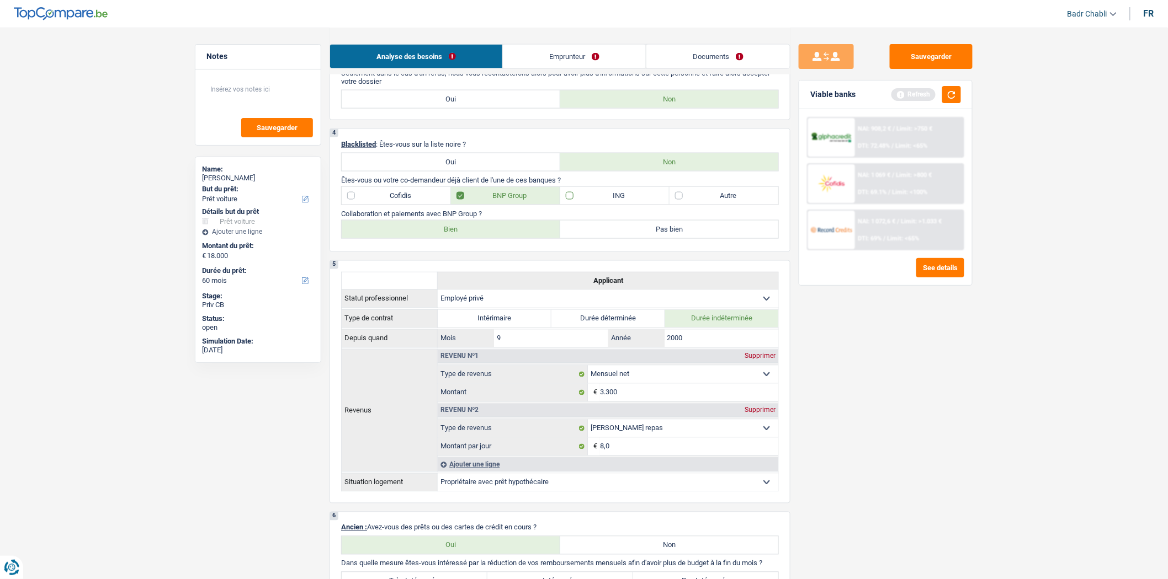
checkbox input "true"
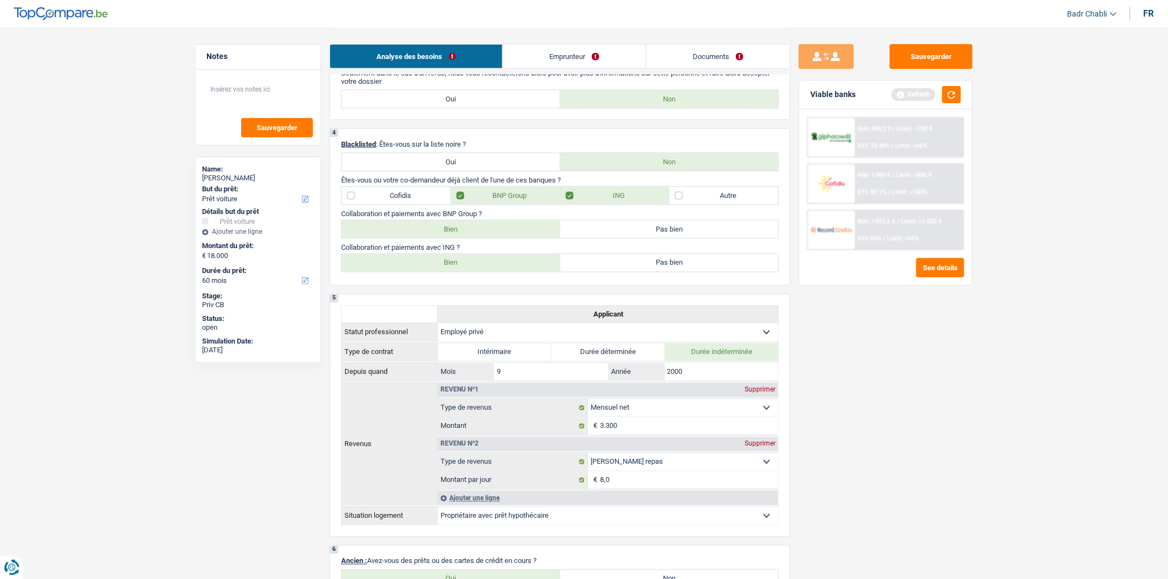
click at [497, 268] on label "Bien" at bounding box center [451, 263] width 219 height 18
click at [497, 268] on input "Bien" at bounding box center [451, 263] width 219 height 18
radio input "true"
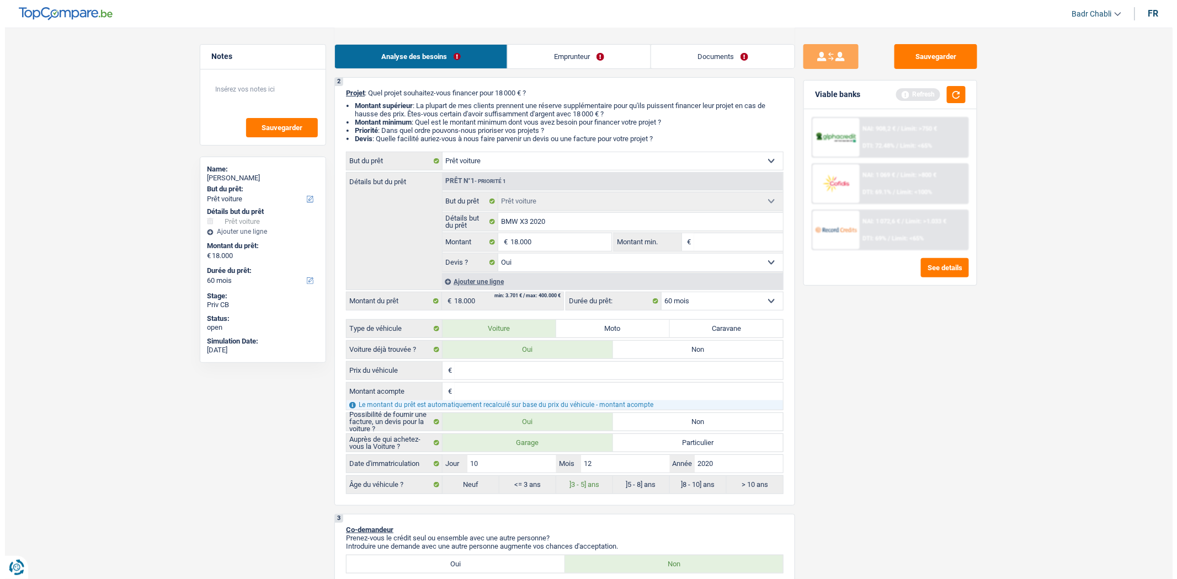
scroll to position [0, 0]
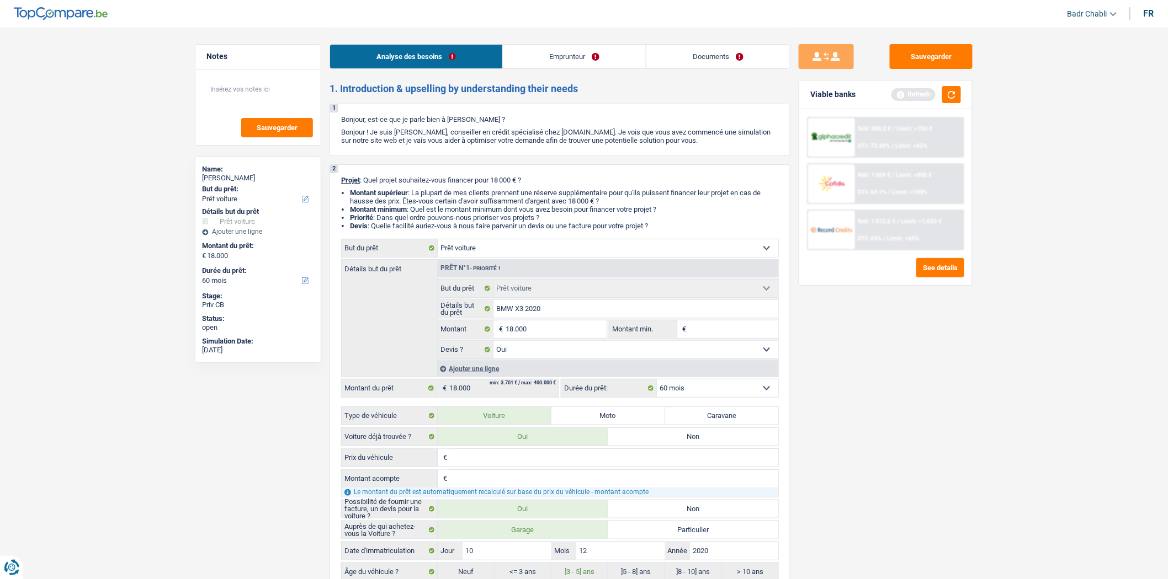
click at [542, 59] on link "Emprunteur" at bounding box center [574, 57] width 143 height 24
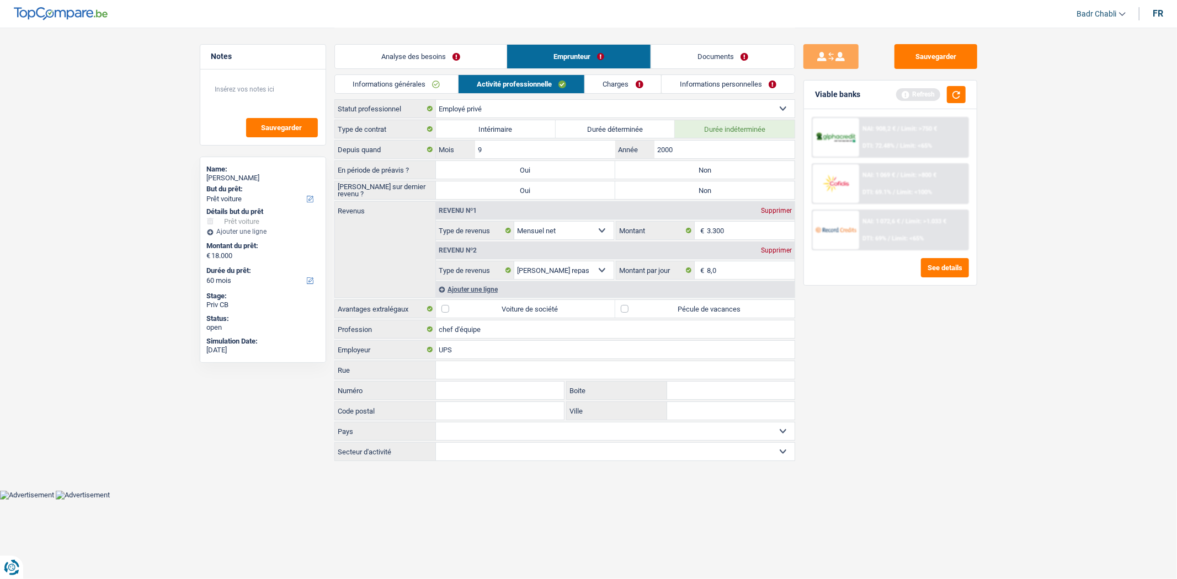
click at [414, 78] on link "Informations générales" at bounding box center [397, 84] width 124 height 18
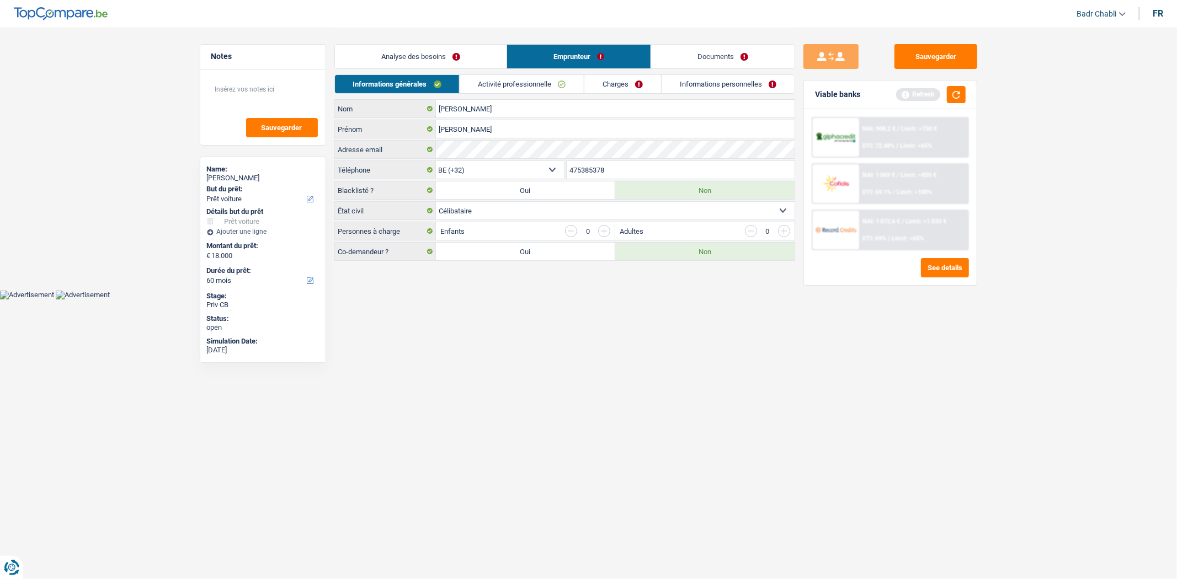
click at [529, 81] on link "Activité professionnelle" at bounding box center [522, 84] width 124 height 18
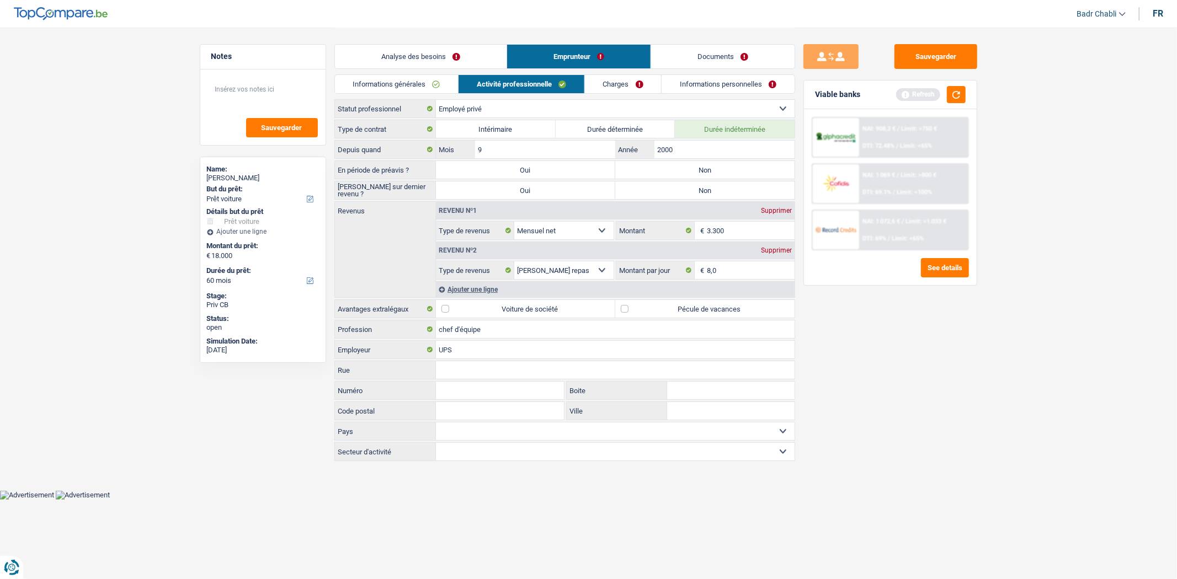
click at [686, 168] on label "Non" at bounding box center [704, 170] width 179 height 18
click at [686, 168] on input "Non" at bounding box center [704, 170] width 179 height 18
radio input "true"
click at [689, 194] on label "Non" at bounding box center [704, 191] width 179 height 18
click at [689, 194] on input "Non" at bounding box center [704, 191] width 179 height 18
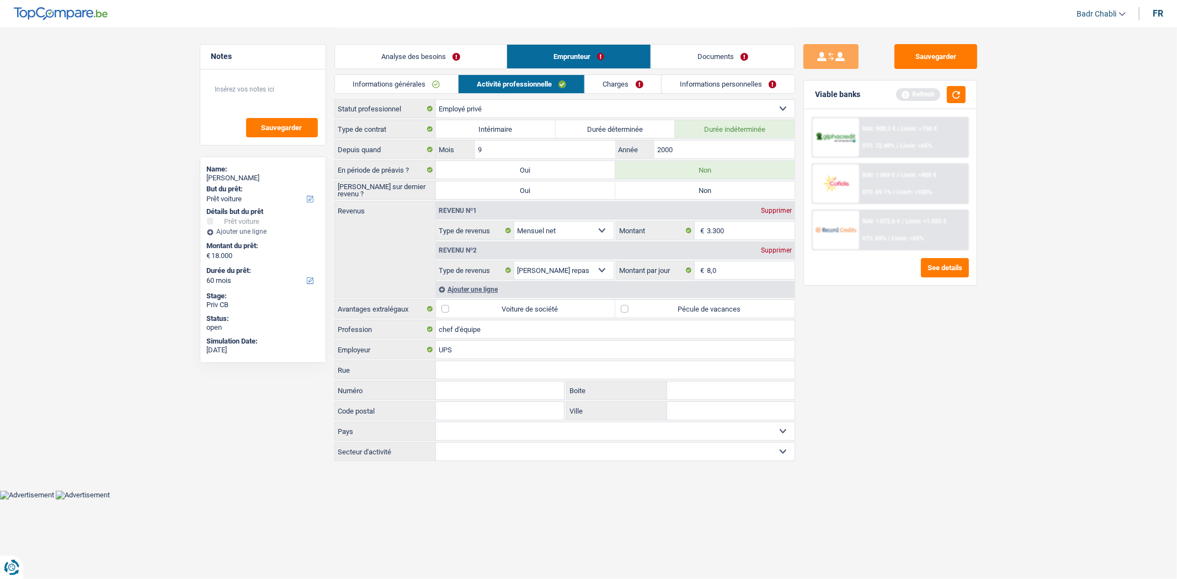
radio input "true"
click at [635, 307] on label "Pécule de vacances" at bounding box center [704, 309] width 179 height 18
click at [635, 307] on input "Pécule de vacances" at bounding box center [704, 309] width 179 height 18
checkbox input "true"
click at [626, 83] on link "Charges" at bounding box center [623, 84] width 77 height 18
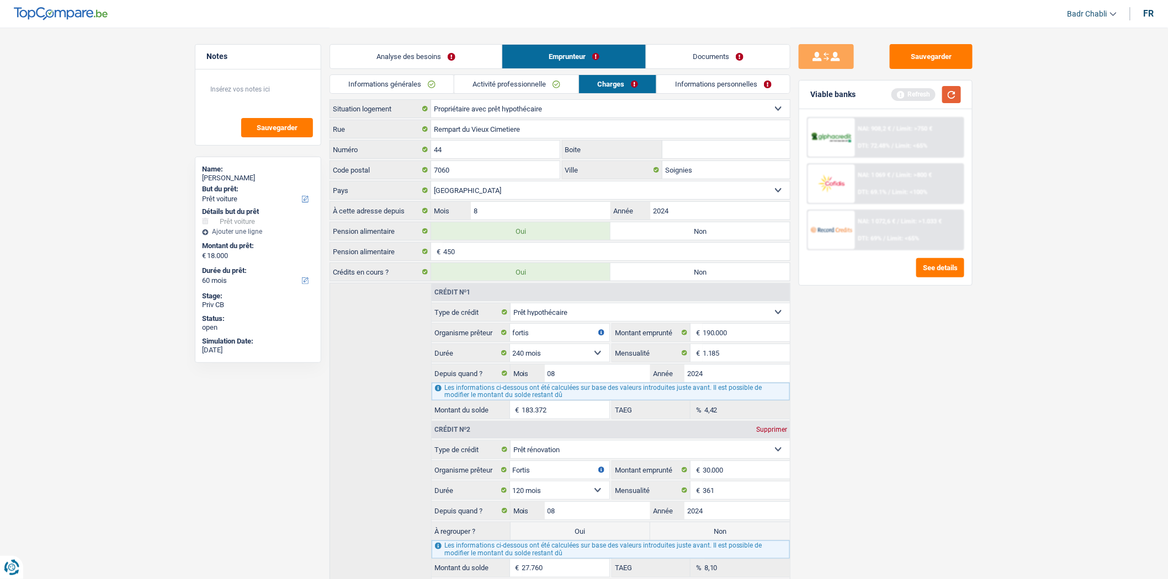
click at [958, 97] on button "button" at bounding box center [951, 94] width 19 height 17
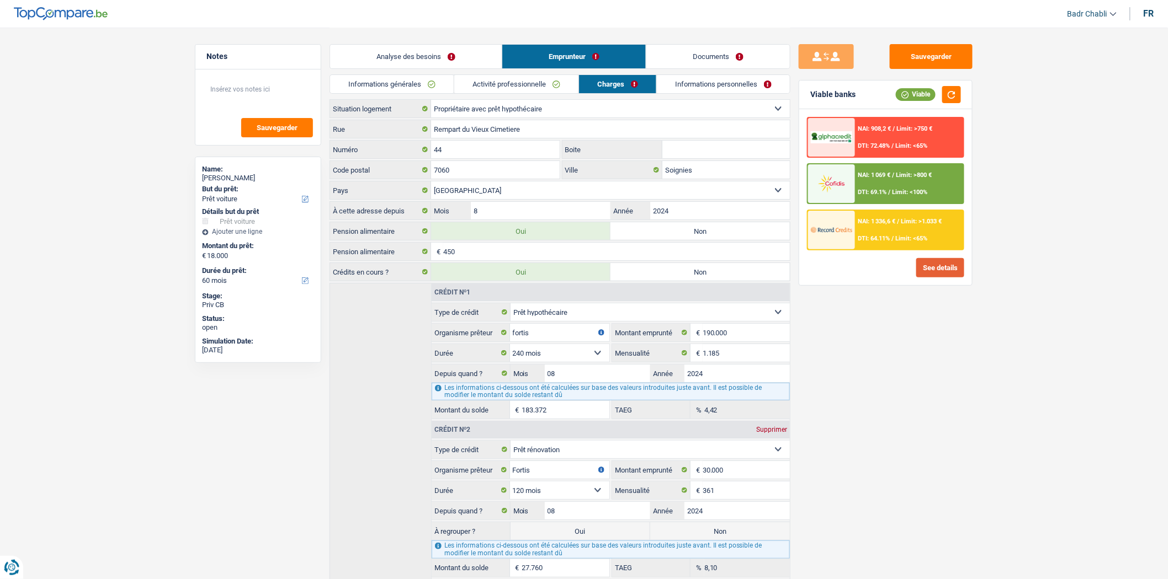
click at [953, 265] on button "See details" at bounding box center [940, 267] width 48 height 19
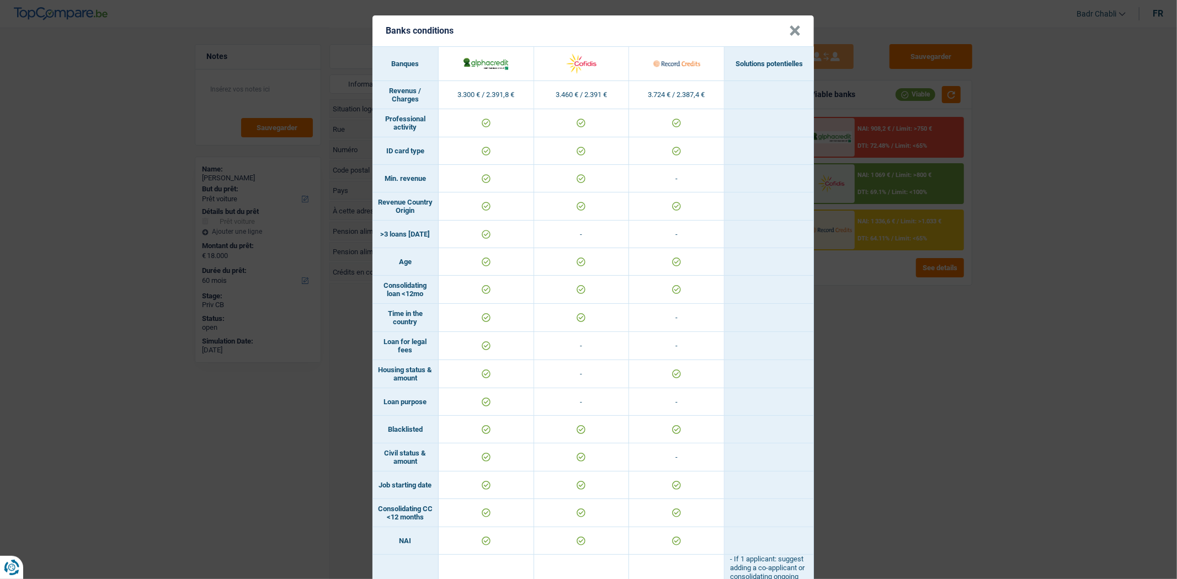
click at [790, 30] on button "×" at bounding box center [795, 30] width 12 height 11
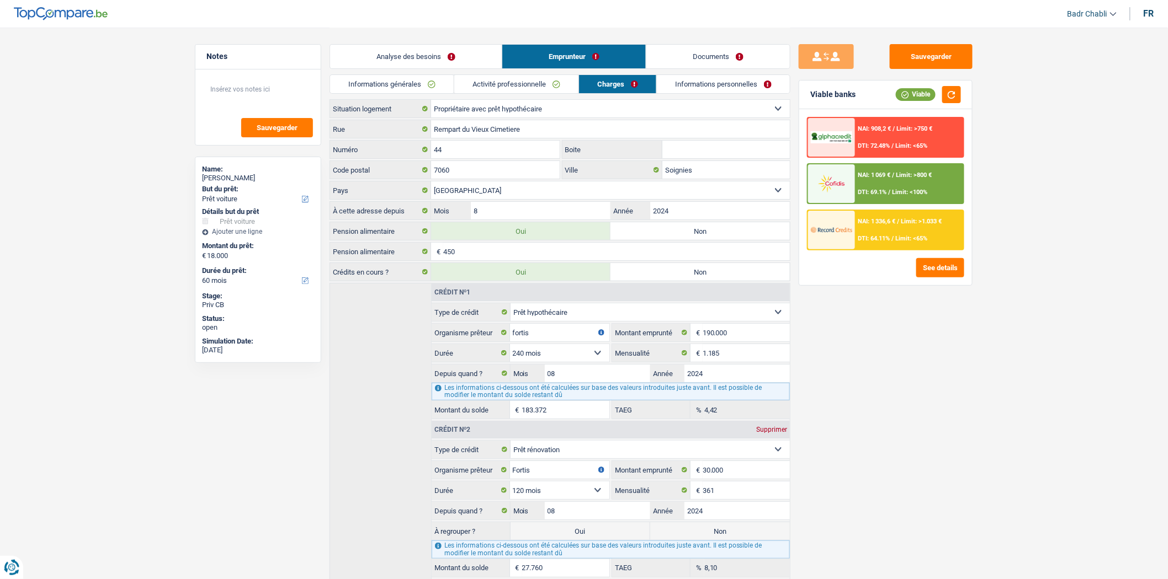
click at [682, 92] on link "Informations personnelles" at bounding box center [723, 84] width 133 height 18
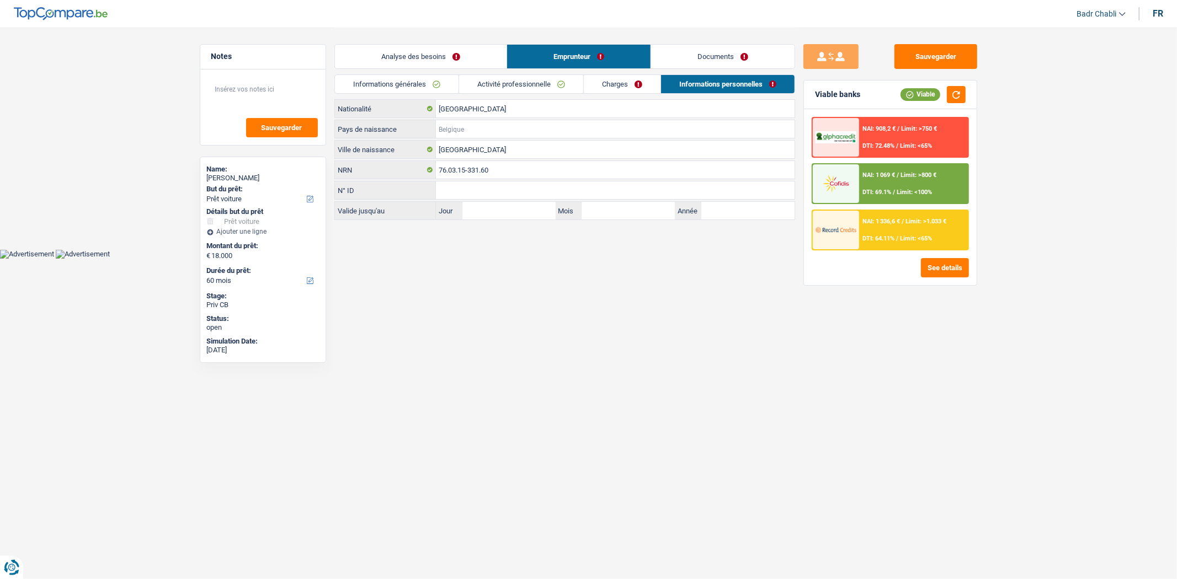
click at [478, 123] on input "Pays de naissance" at bounding box center [615, 129] width 359 height 18
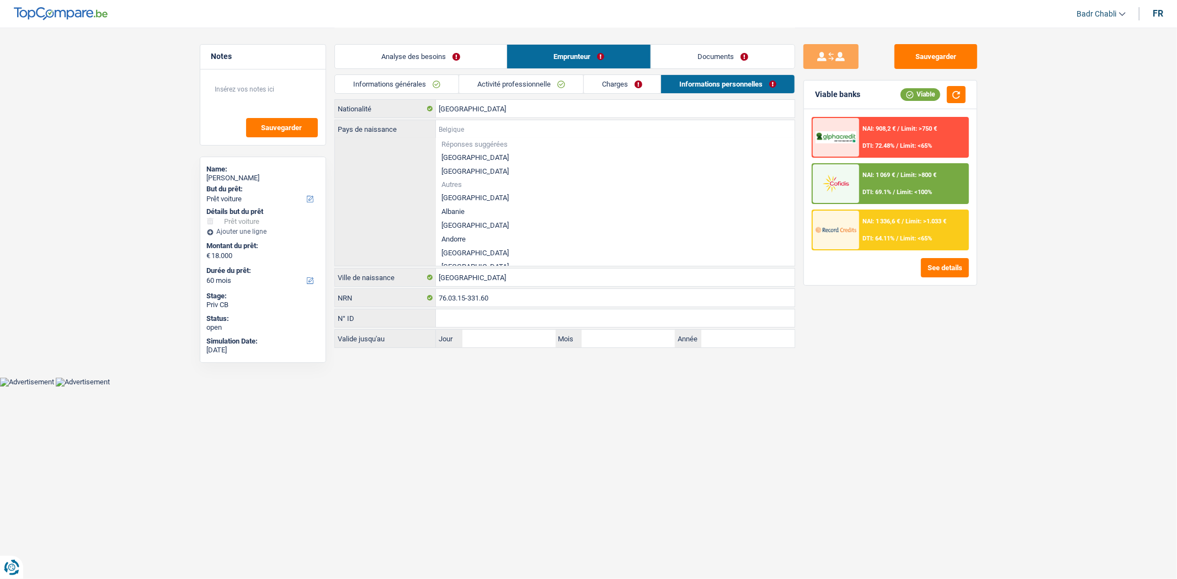
type input "R"
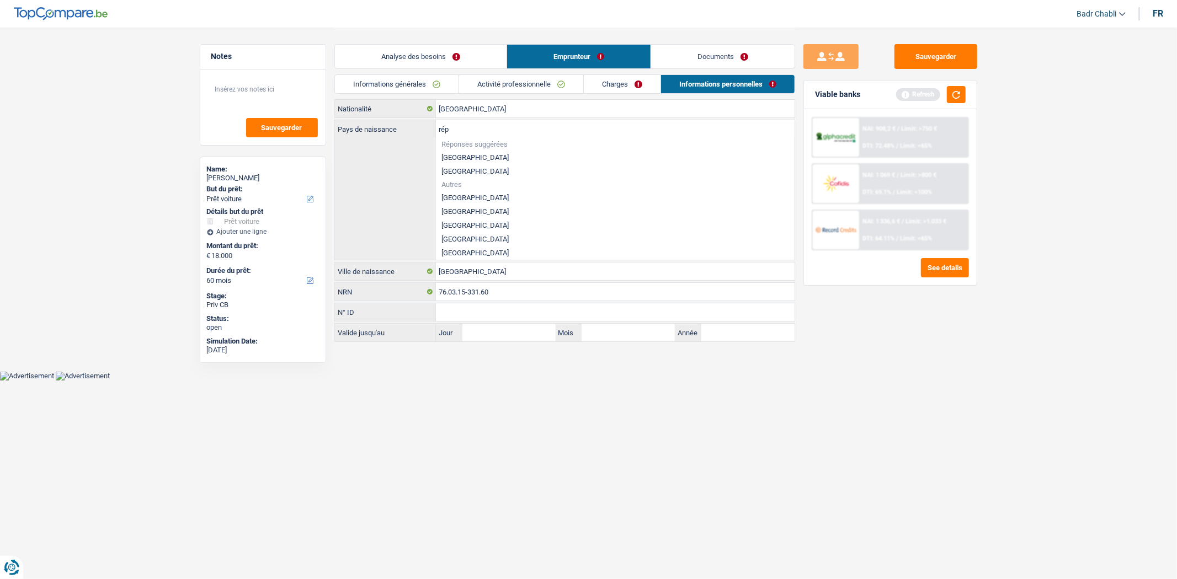
click at [508, 226] on li "République démocratique du Congo" at bounding box center [615, 226] width 359 height 14
type input "République démocratique du Congo"
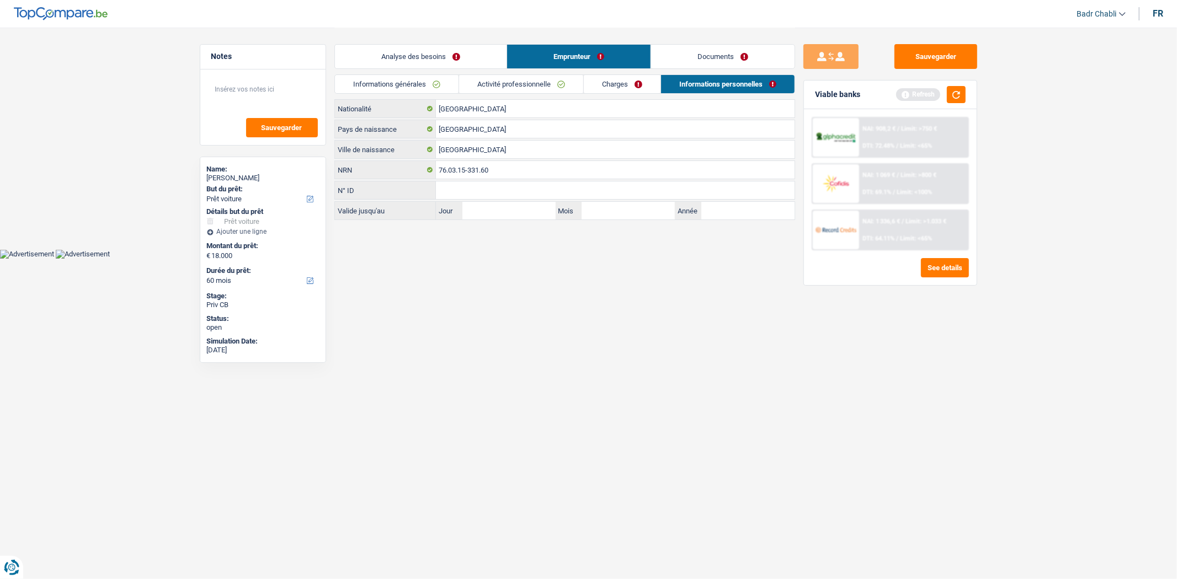
click at [699, 60] on link "Documents" at bounding box center [722, 57] width 143 height 24
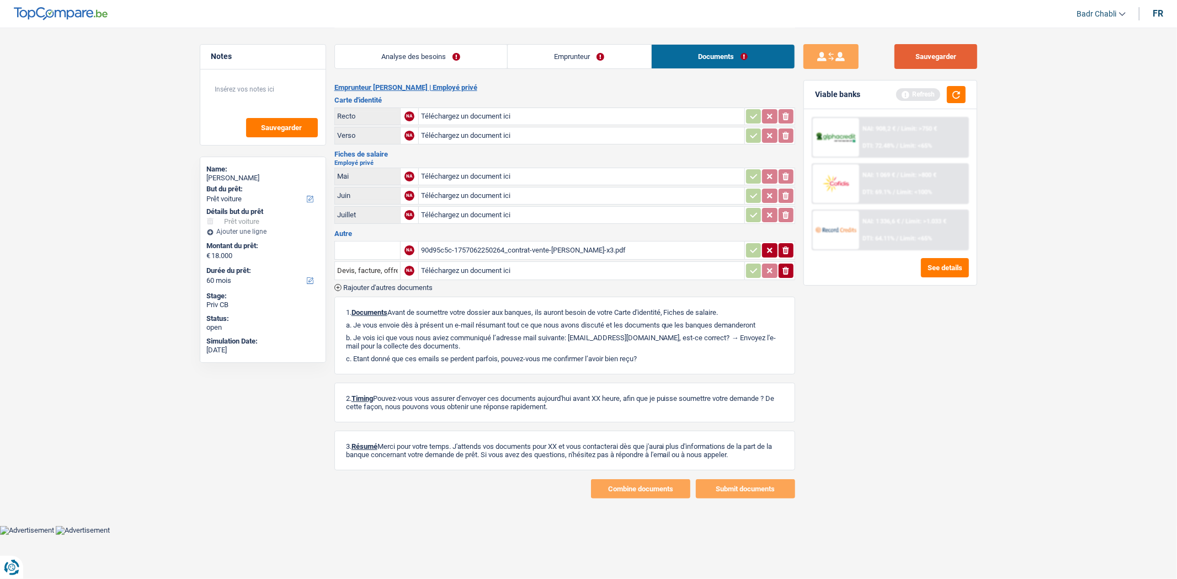
click at [923, 68] on button "Sauvegarder" at bounding box center [936, 56] width 83 height 25
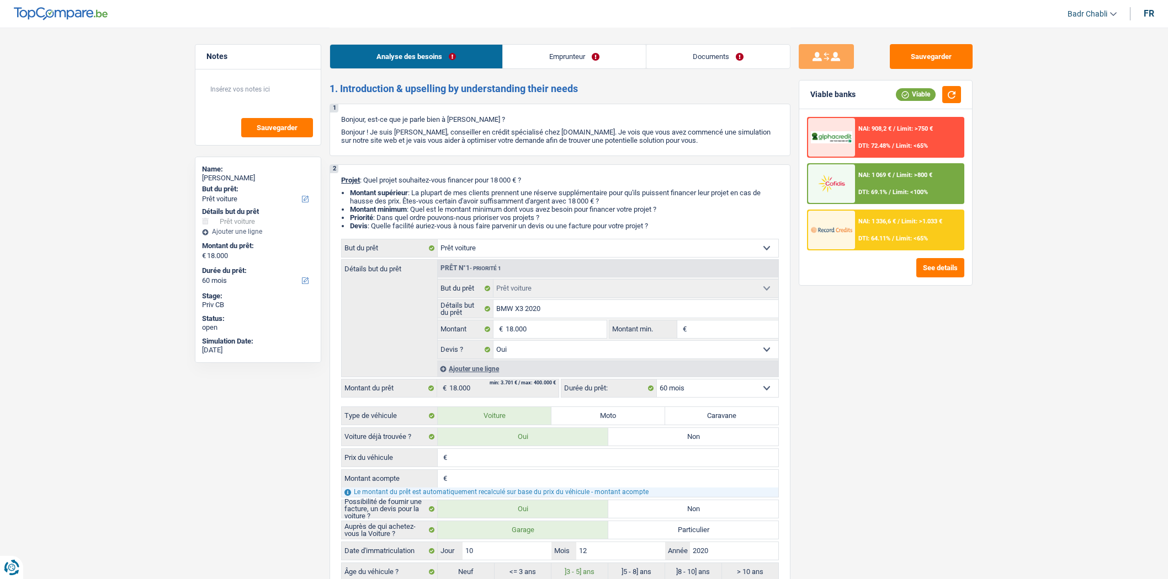
select select "car"
select select "60"
select select "car"
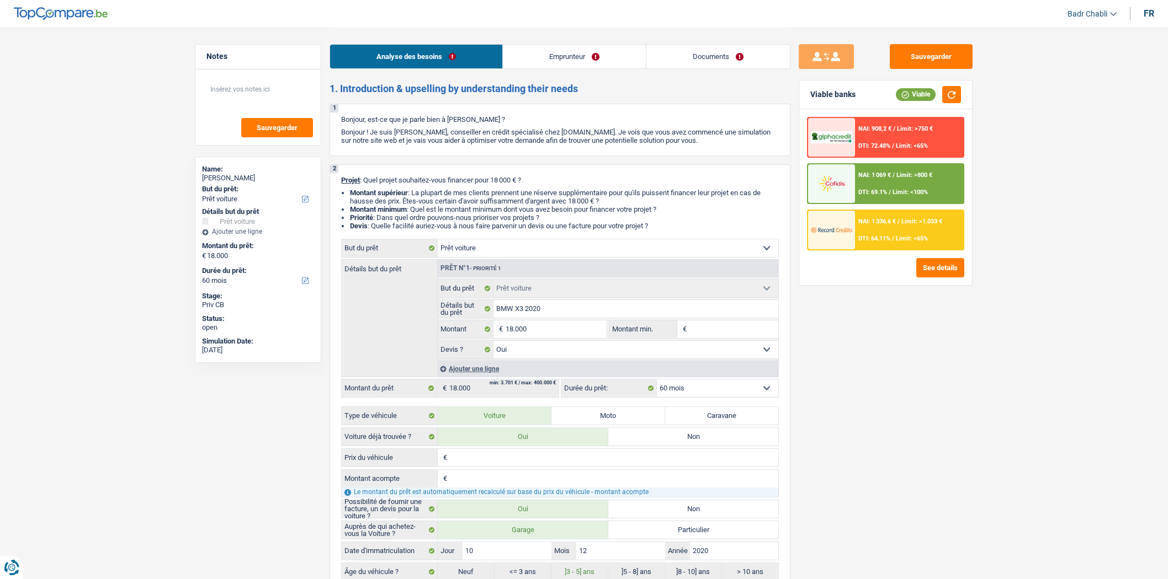
select select "yes"
select select "60"
select select "privateEmployee"
select select "netSalary"
select select "mealVouchers"
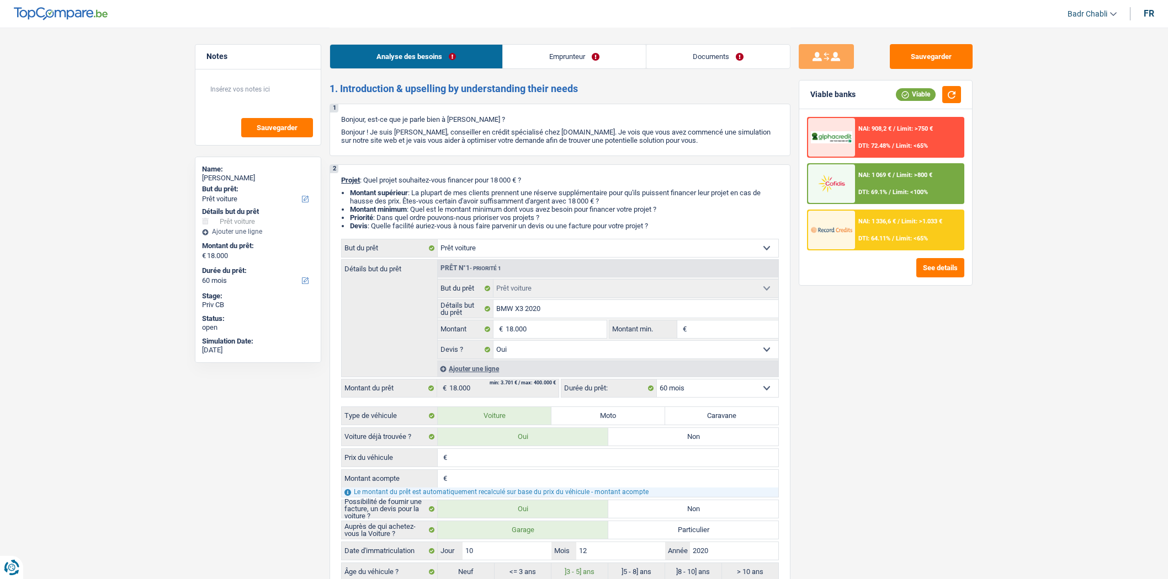
select select "ownerWithMortgage"
select select "mortgage"
select select "240"
select select "renovationLoan"
select select "120"
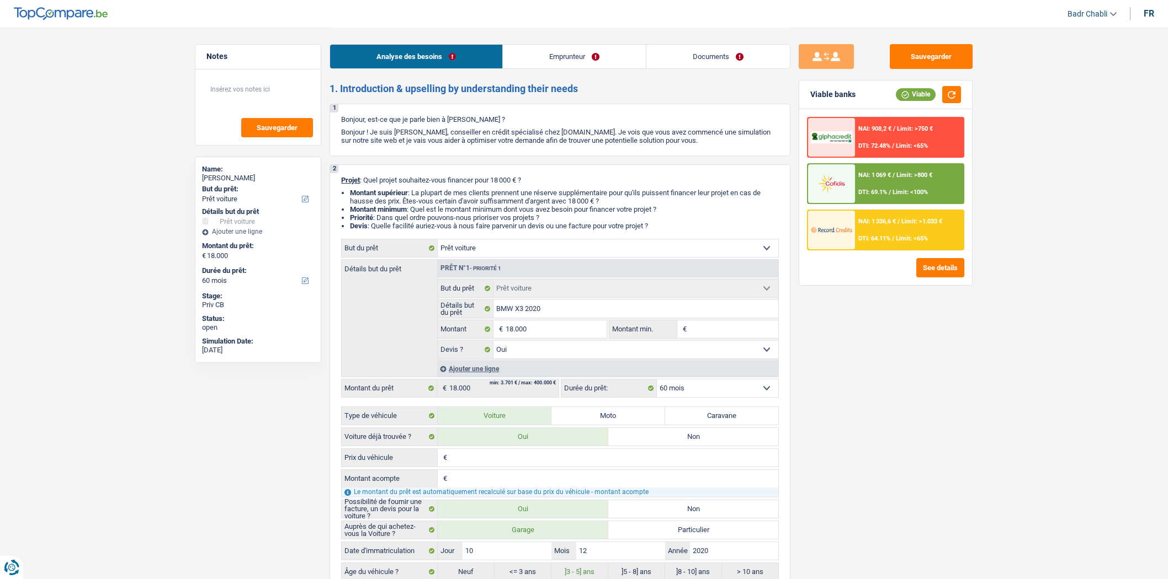
select select "cardOrCredit"
select select "car"
select select "yes"
select select "60"
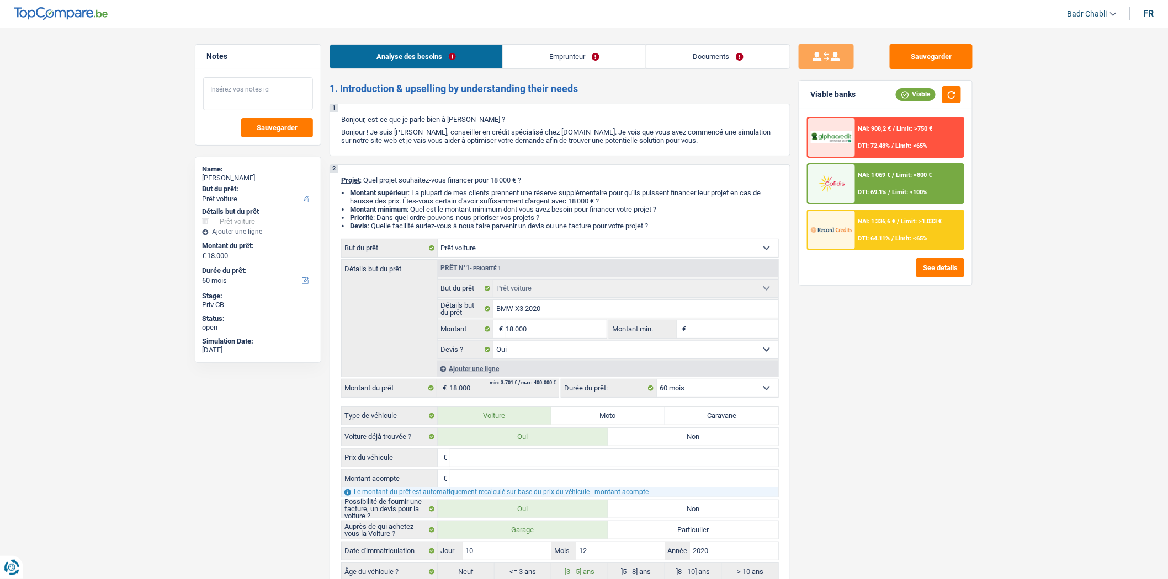
click at [233, 86] on textarea at bounding box center [258, 93] width 110 height 33
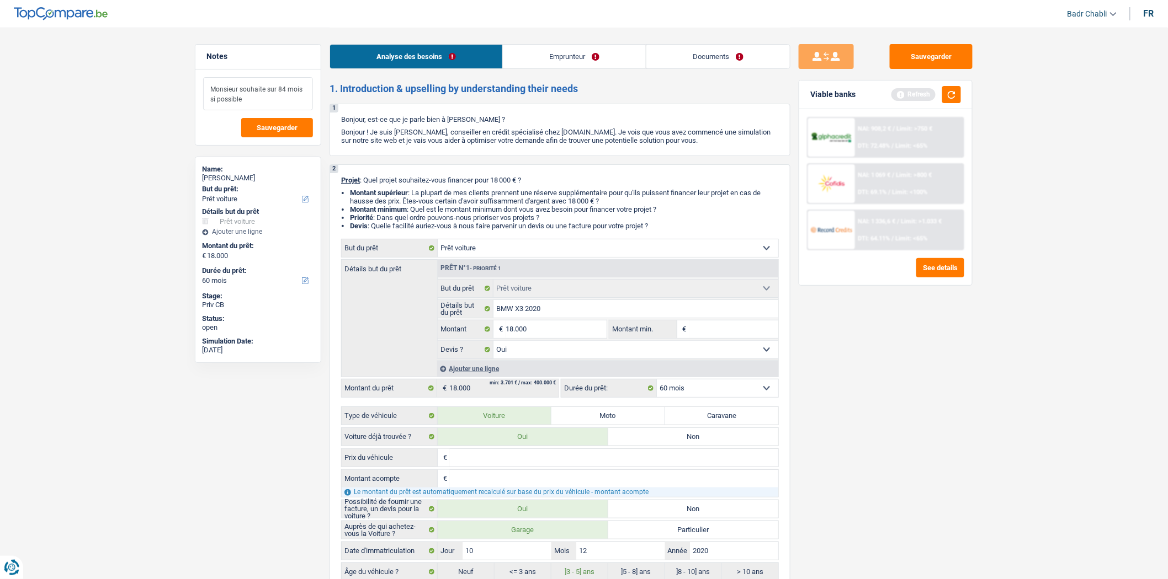
type textarea "Monsieur souhaite sur 84 mois si possible"
click at [937, 54] on button "Sauvegarder" at bounding box center [931, 56] width 83 height 25
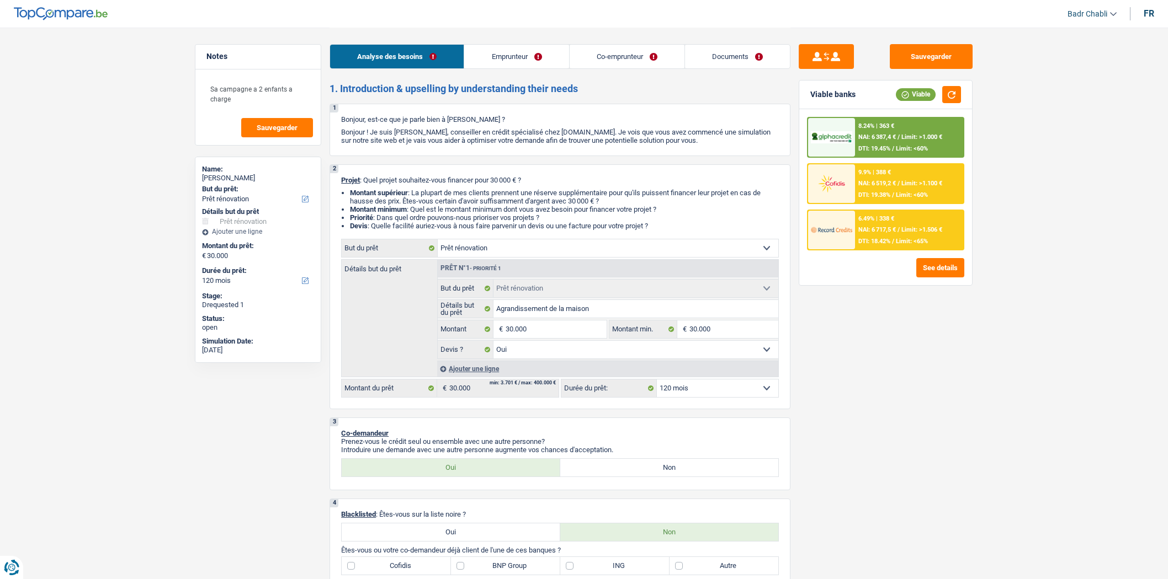
select select "renovation"
select select "120"
select select "renovation"
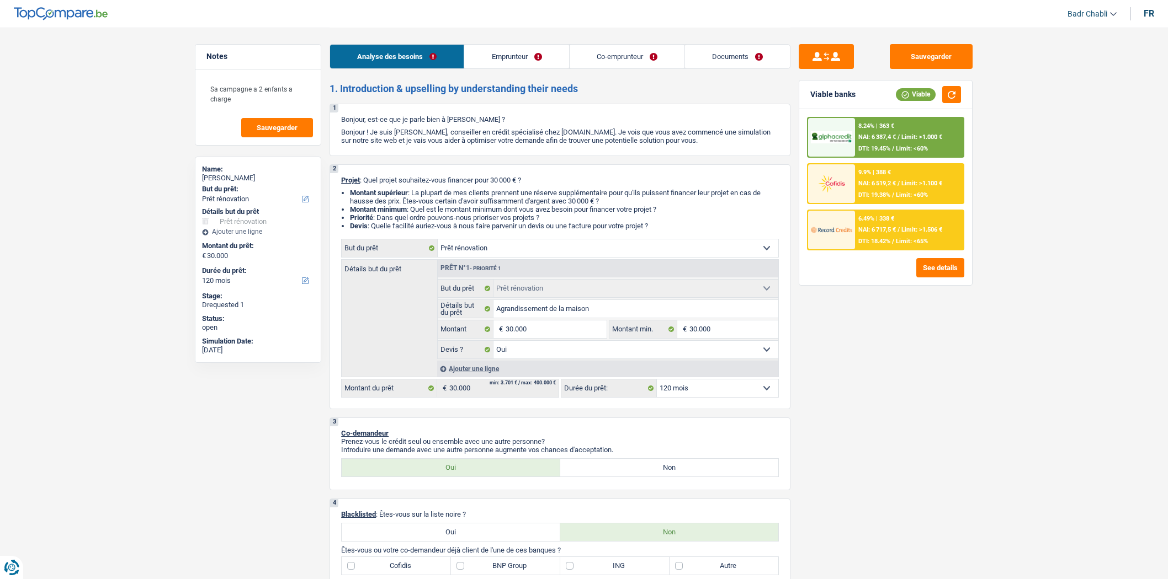
select select "yes"
select select "120"
select select "publicEmployee"
select select "netSalary"
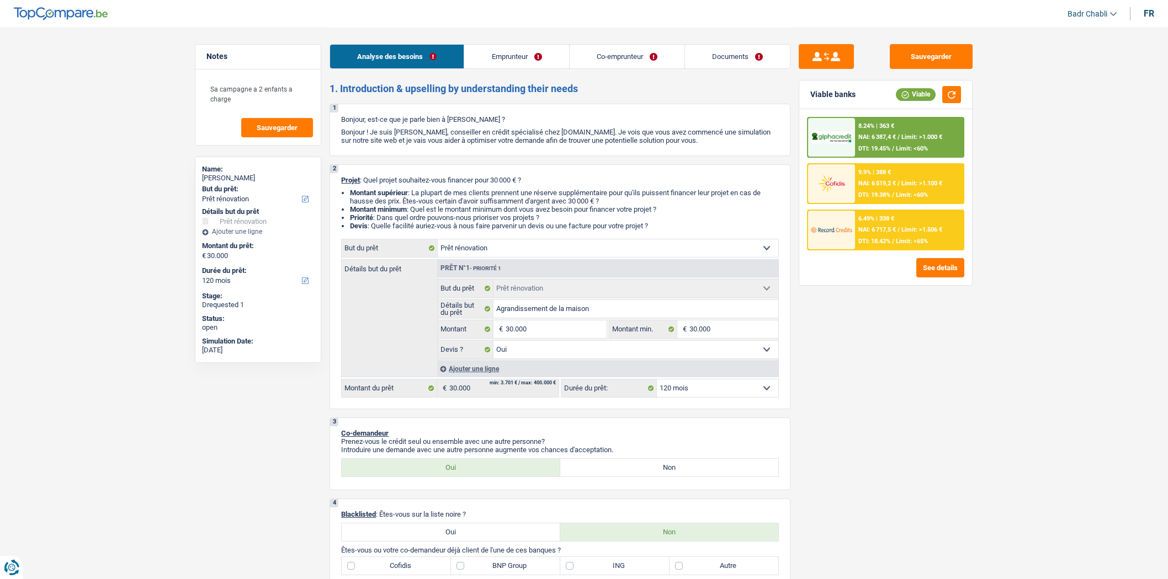
select select "familyAllowances"
select select "mealVouchers"
select select "netSalary"
select select "other"
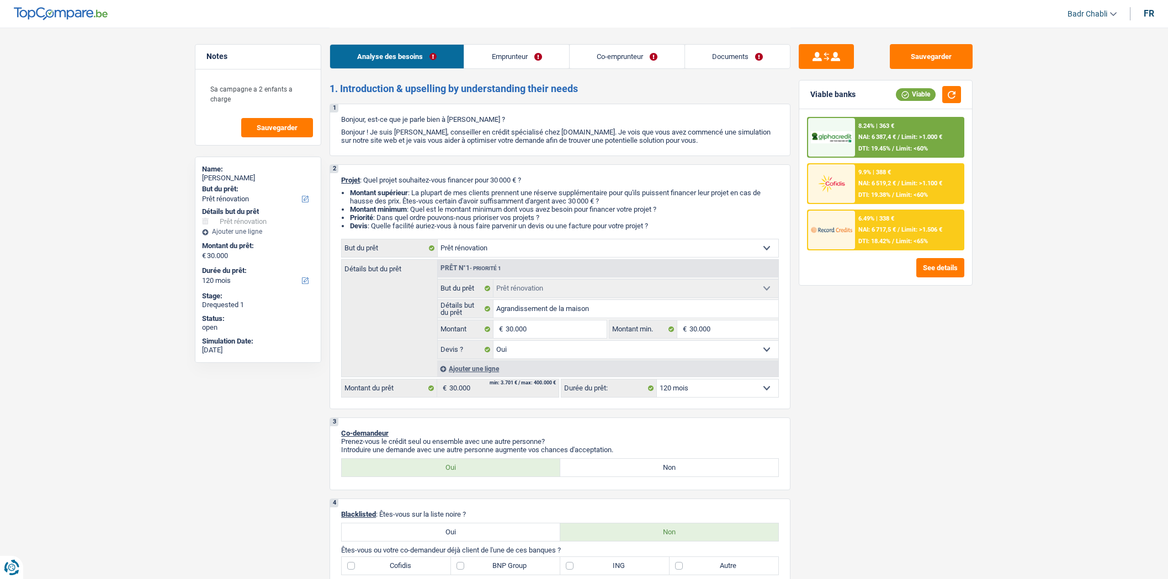
select select "mealVouchers"
select select "ownerWithMortgage"
select select "mortgage"
select select "300"
select select "cardOrCredit"
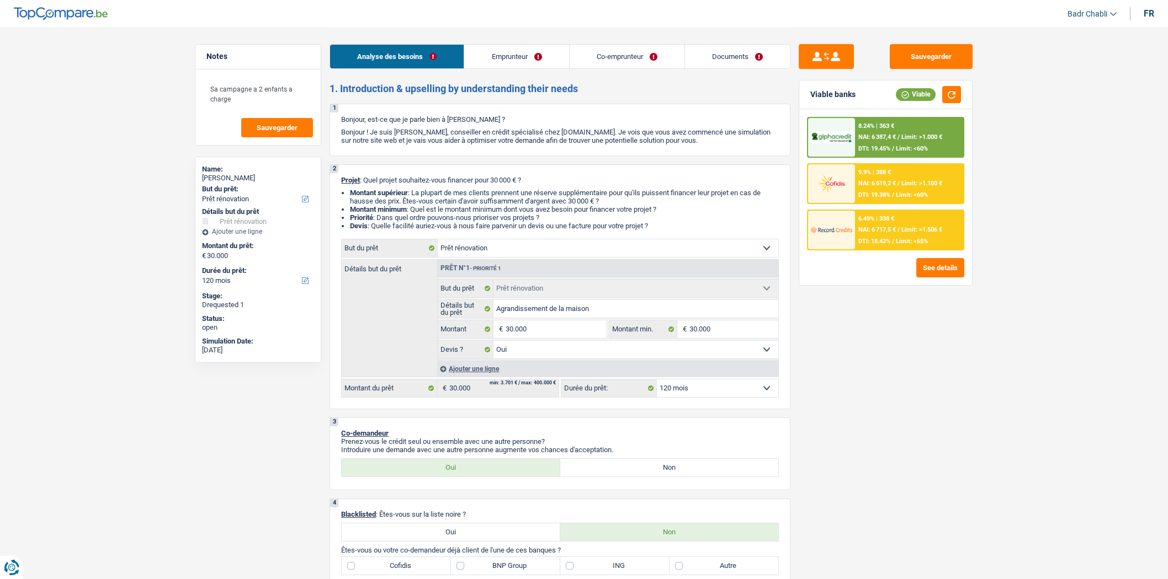
select select "cardOrCredit"
select select "renovation"
select select "yes"
select select "120"
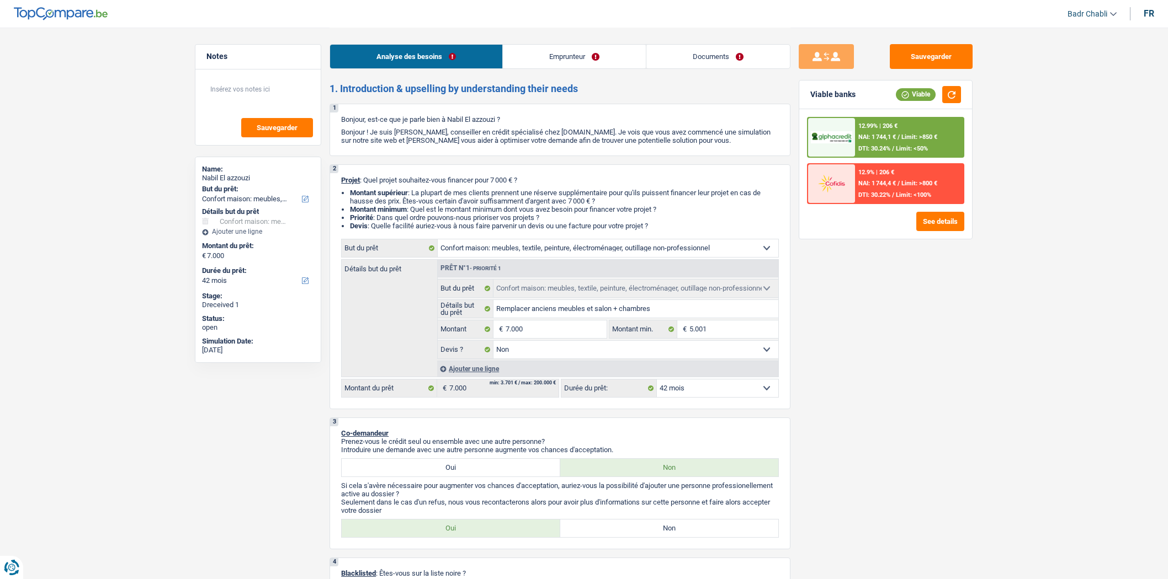
select select "household"
select select "42"
select select "household"
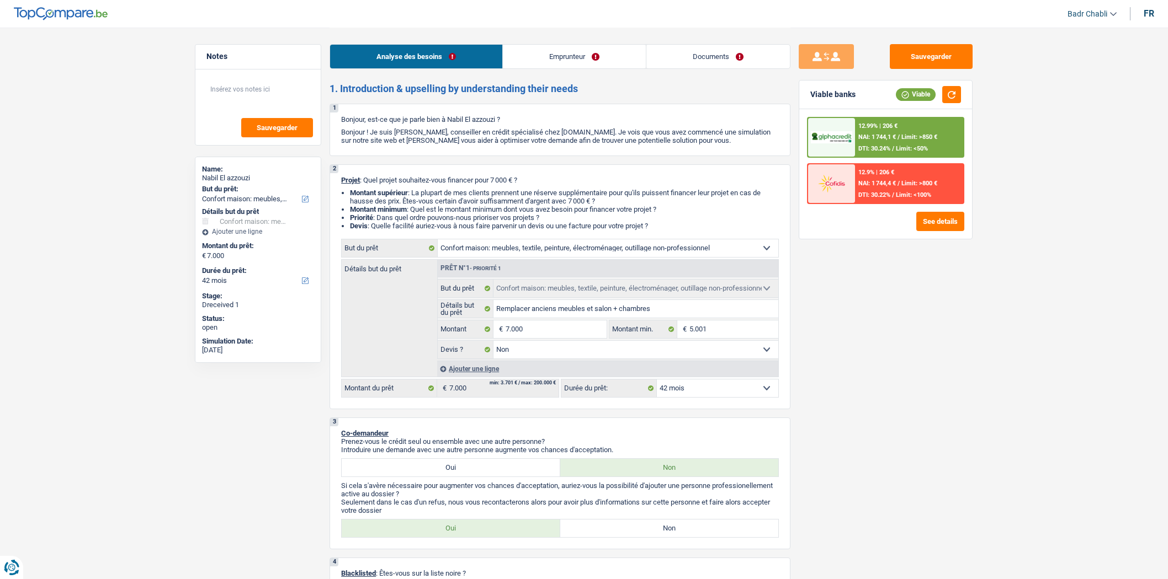
select select "false"
select select "42"
select select "worker"
select select "netSalary"
select select "rents"
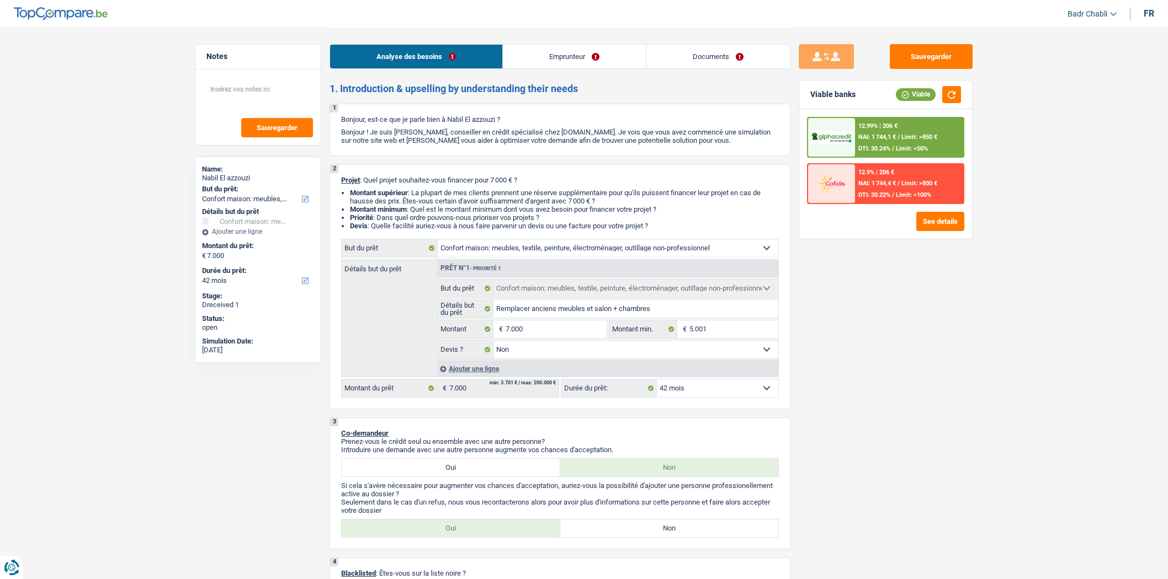
select select "household"
select select "false"
select select "42"
select select "32"
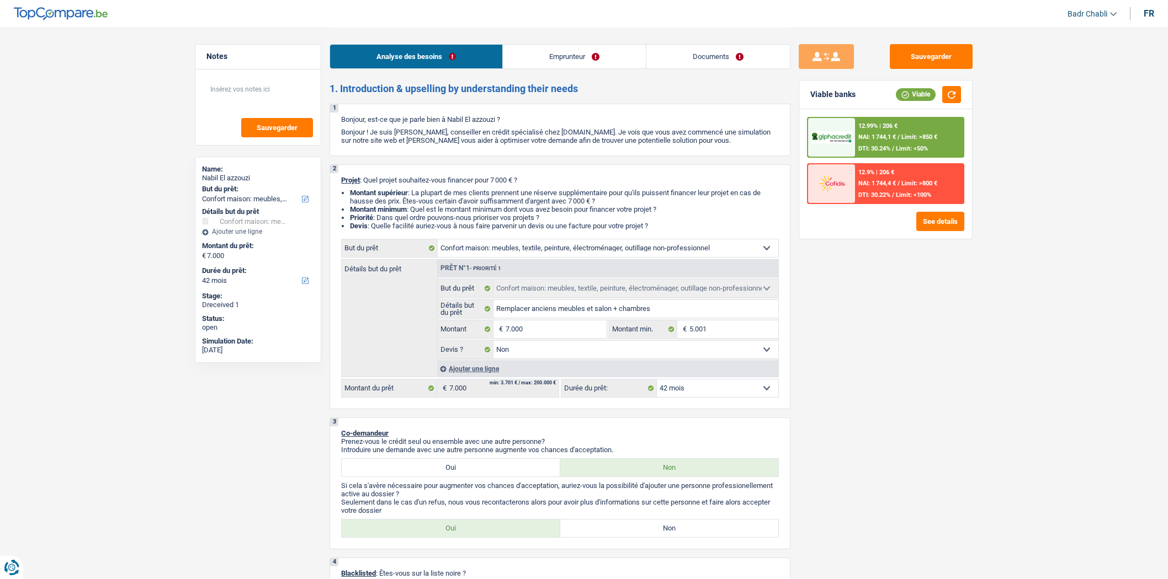
select select "separated"
click at [599, 65] on link "Emprunteur" at bounding box center [574, 57] width 143 height 24
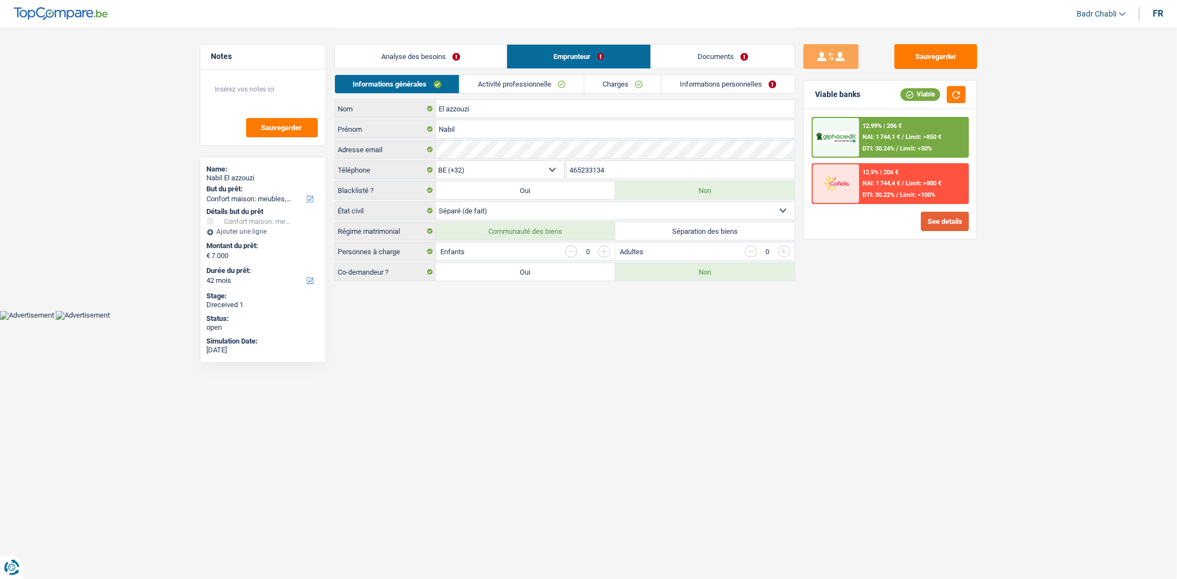
click at [951, 219] on button "See details" at bounding box center [945, 221] width 48 height 19
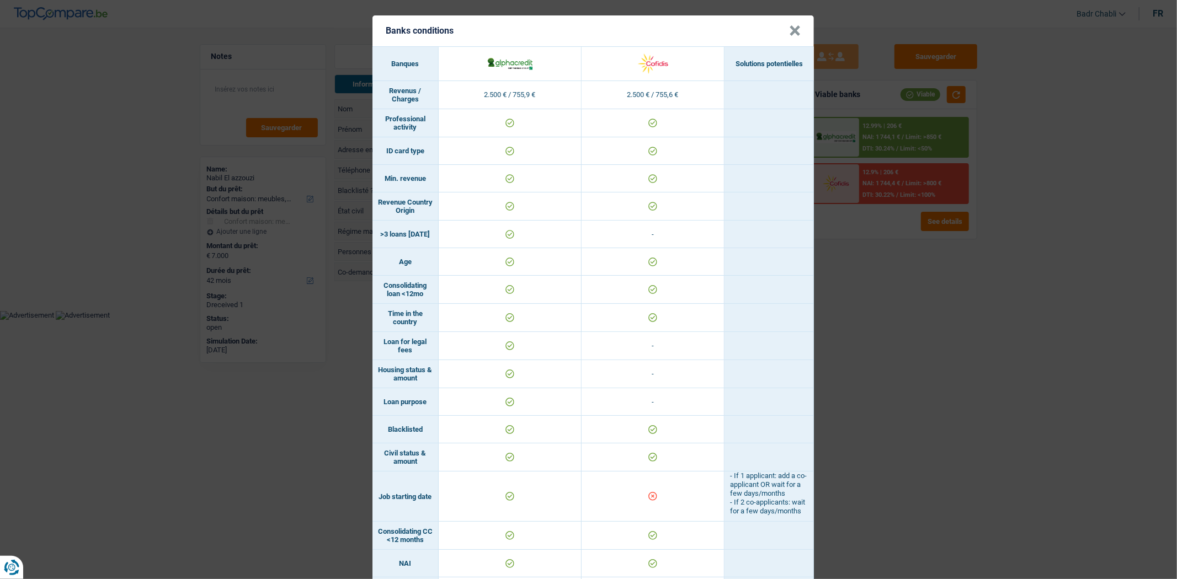
click at [793, 32] on button "×" at bounding box center [795, 30] width 12 height 11
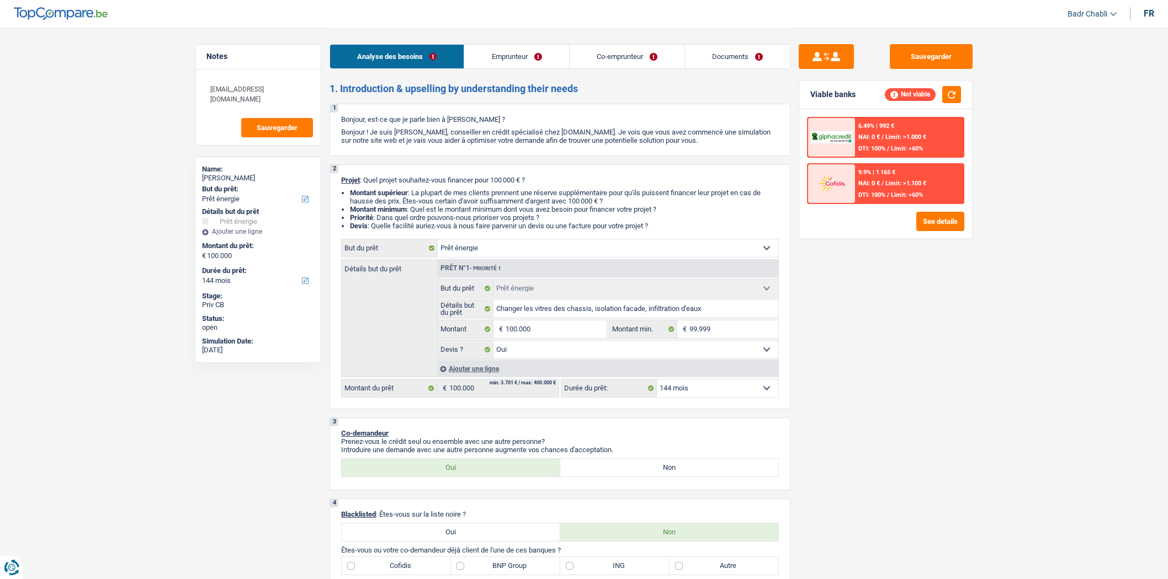
select select "energy"
select select "144"
select select "energy"
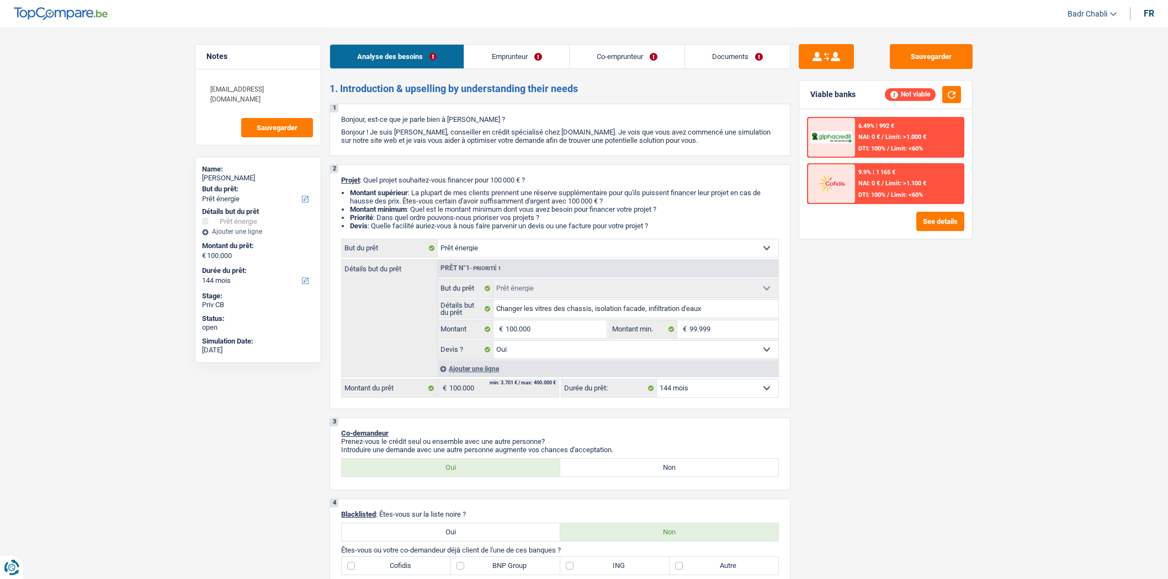
select select "yes"
select select "144"
select select "retired"
select select "pension"
select select "familyAllowances"
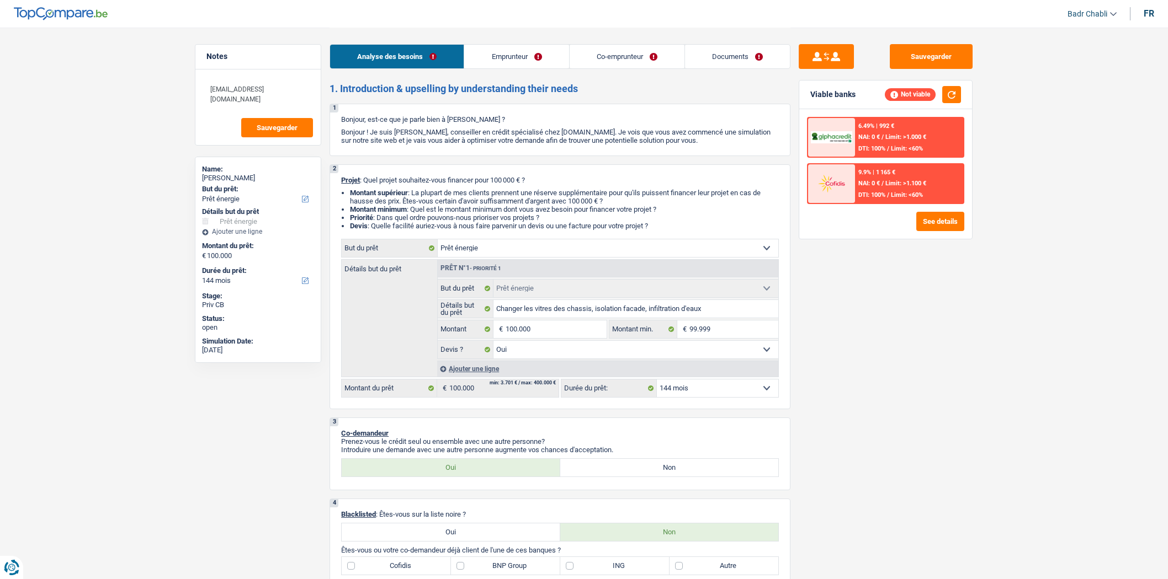
select select "ownerWithMortgage"
select select "mortgage"
select select "300"
select select "energy"
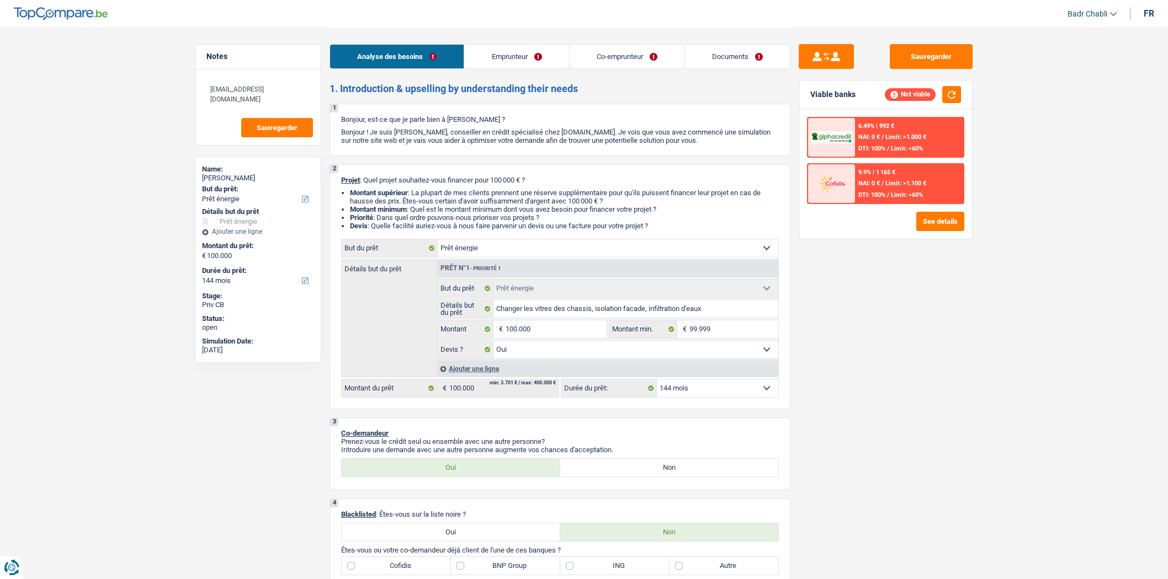
select select "yes"
select select "144"
select select "32"
click at [519, 57] on link "Emprunteur" at bounding box center [516, 57] width 104 height 24
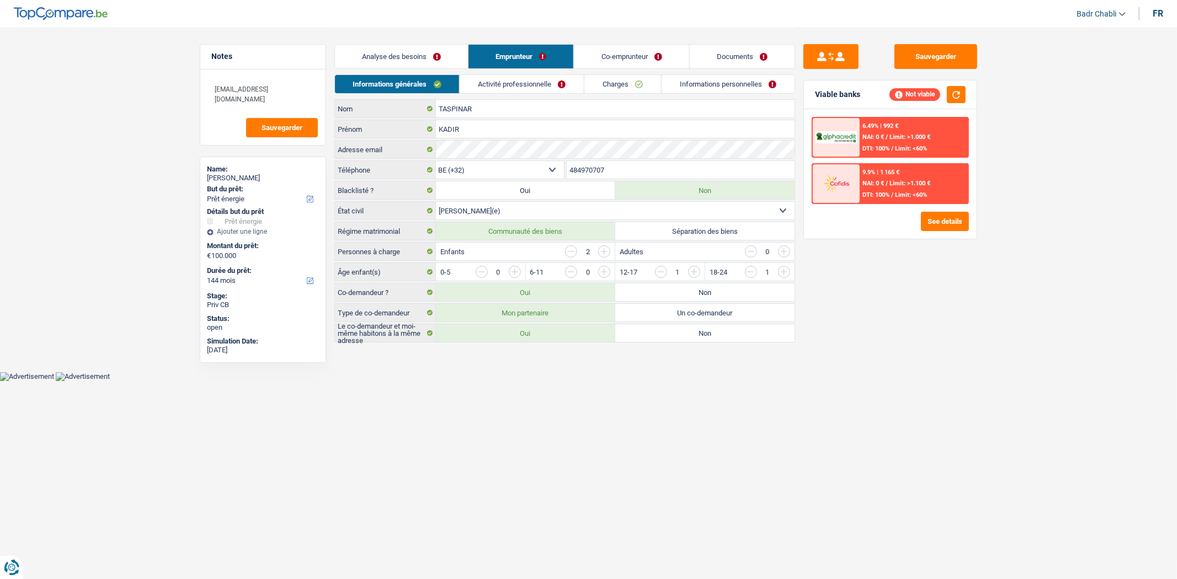
click at [641, 62] on link "Co-emprunteur" at bounding box center [631, 57] width 115 height 24
